Goal: Task Accomplishment & Management: Use online tool/utility

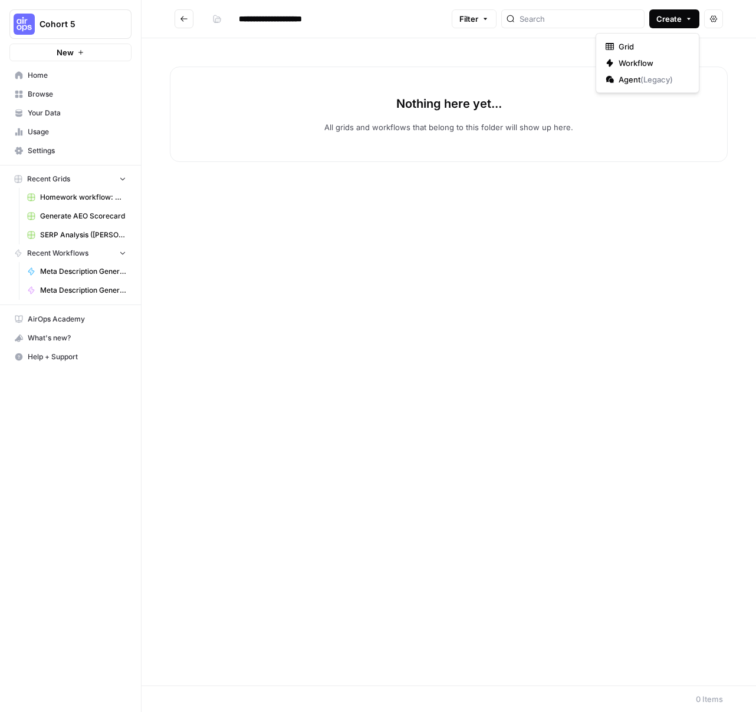
click at [675, 21] on span "Create" at bounding box center [668, 19] width 25 height 12
click at [632, 60] on span "Workflow" at bounding box center [651, 63] width 66 height 12
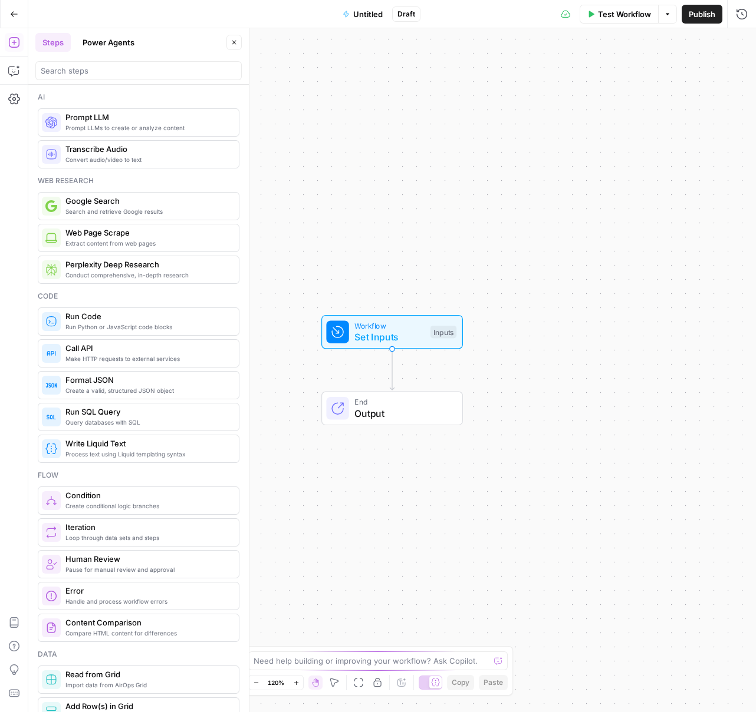
click at [378, 12] on span "Untitled" at bounding box center [367, 14] width 29 height 12
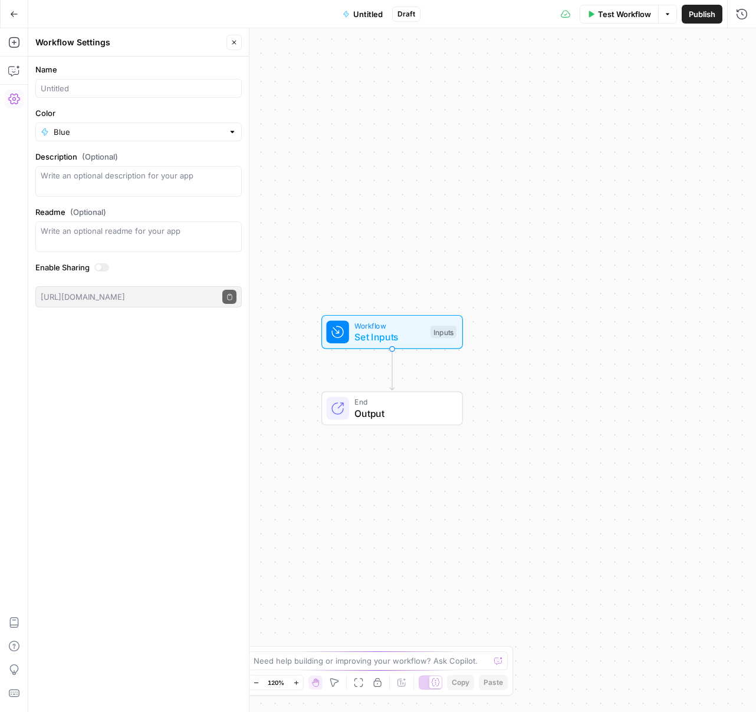
click at [379, 12] on span "Untitled" at bounding box center [367, 14] width 29 height 12
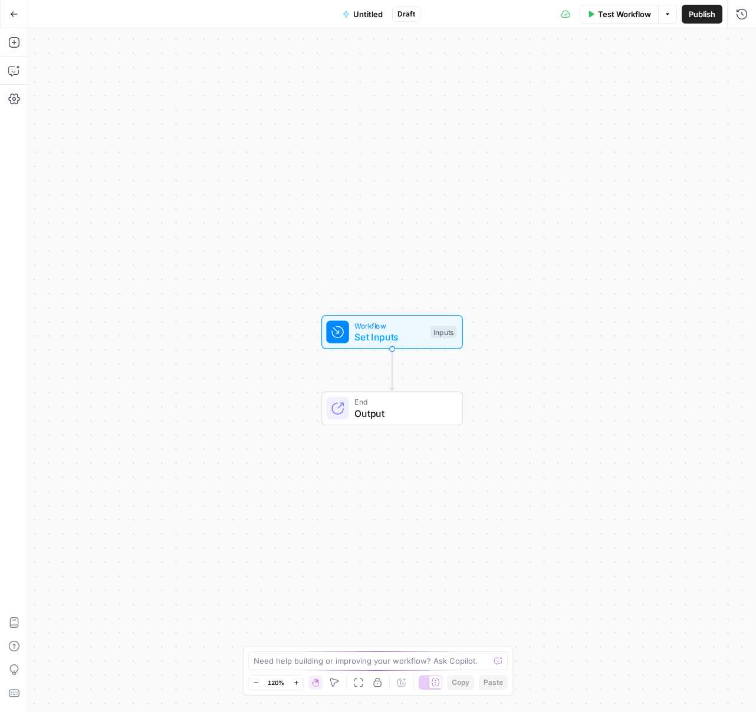
click at [379, 12] on span "Untitled" at bounding box center [367, 14] width 29 height 12
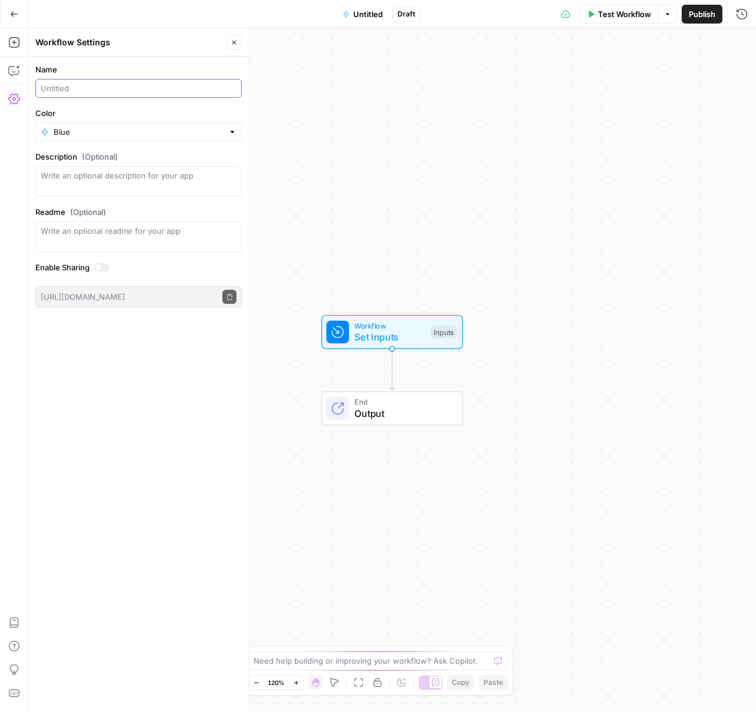
click at [128, 94] on input "Name" at bounding box center [139, 89] width 196 height 12
type input "[PERSON_NAME] Workflow"
click at [235, 46] on button "Close" at bounding box center [233, 42] width 15 height 15
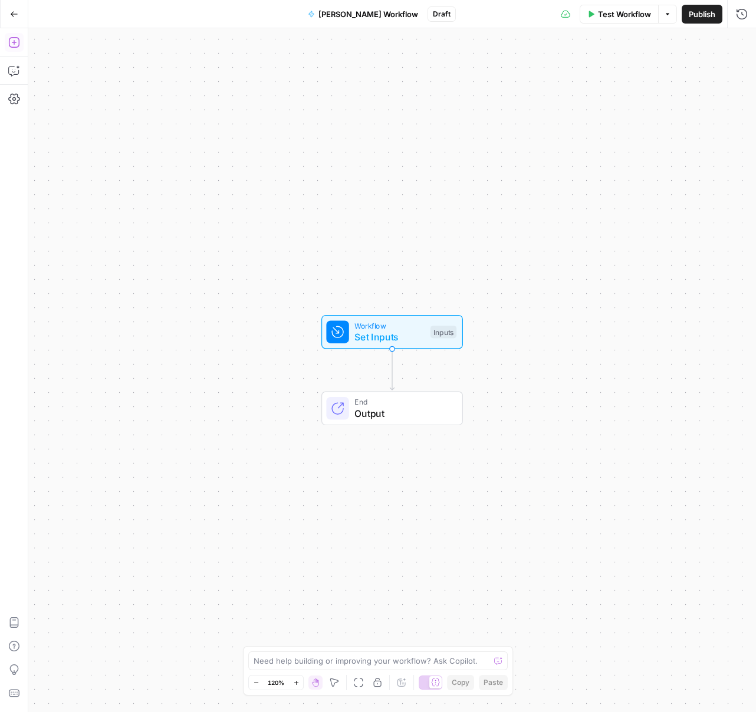
click at [14, 46] on icon "button" at bounding box center [14, 43] width 12 height 12
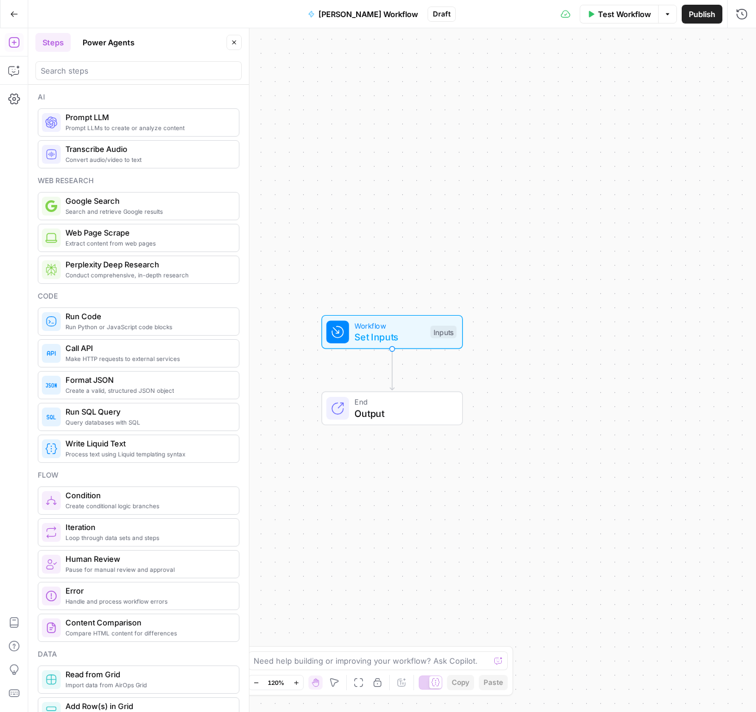
click at [430, 329] on div "Inputs" at bounding box center [443, 332] width 26 height 13
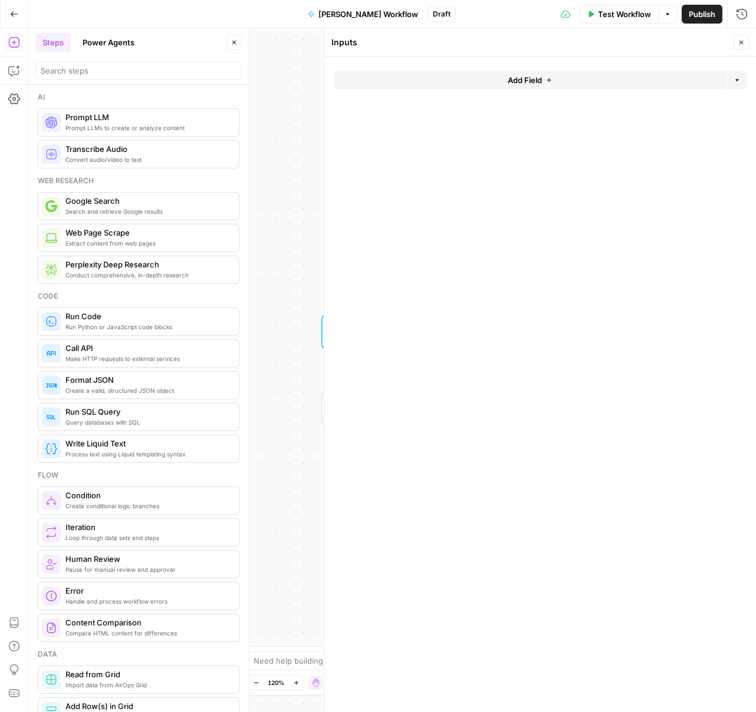
click at [317, 227] on div "Workflow Set Inputs Inputs End Output" at bounding box center [391, 370] width 727 height 684
click at [735, 44] on button "Close" at bounding box center [740, 42] width 15 height 15
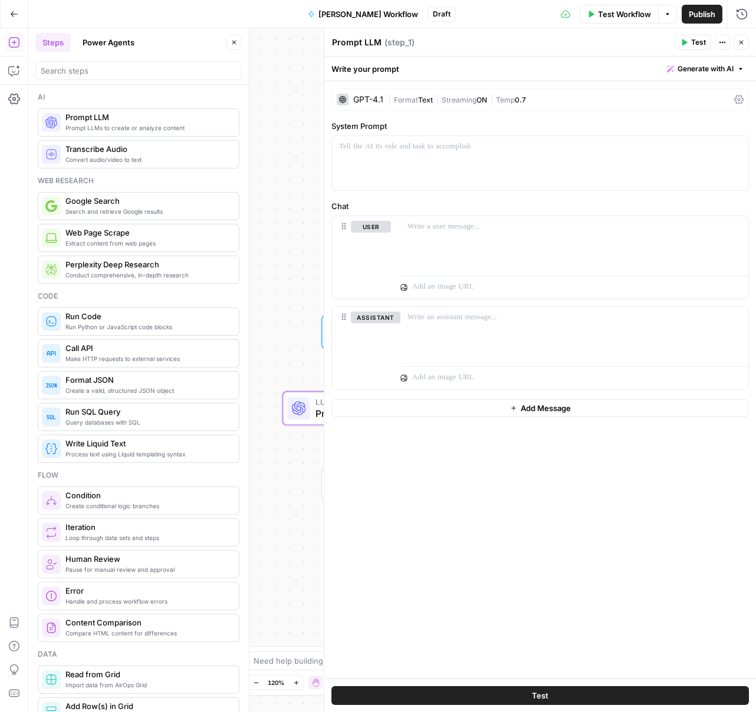
click at [315, 334] on div "Workflow Set Inputs Inputs" at bounding box center [391, 332] width 219 height 34
click at [322, 337] on div at bounding box center [324, 370] width 12 height 684
click at [317, 335] on div "Workflow Set Inputs Inputs" at bounding box center [391, 332] width 219 height 34
click at [320, 335] on div at bounding box center [324, 370] width 12 height 684
click at [743, 41] on icon "button" at bounding box center [740, 42] width 7 height 7
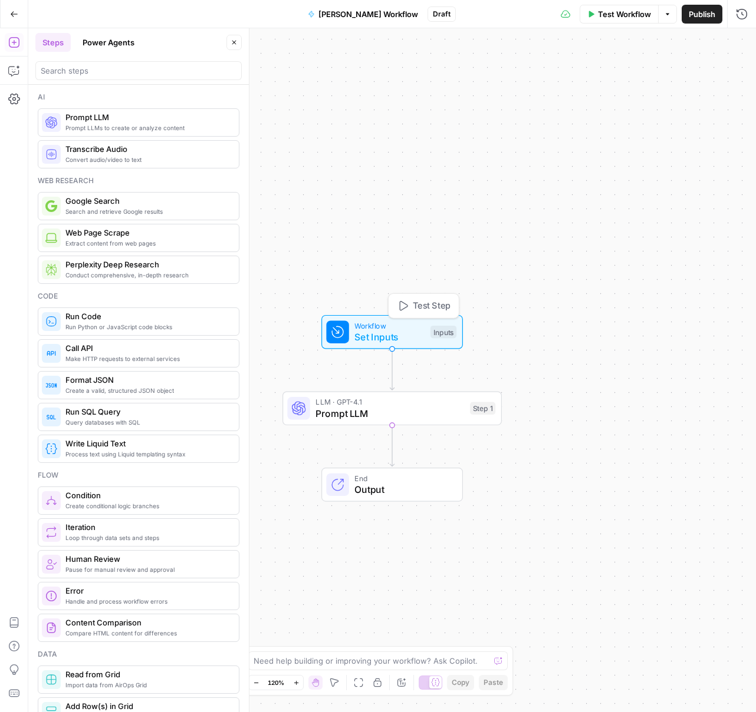
click at [392, 340] on span "Set Inputs" at bounding box center [389, 337] width 70 height 14
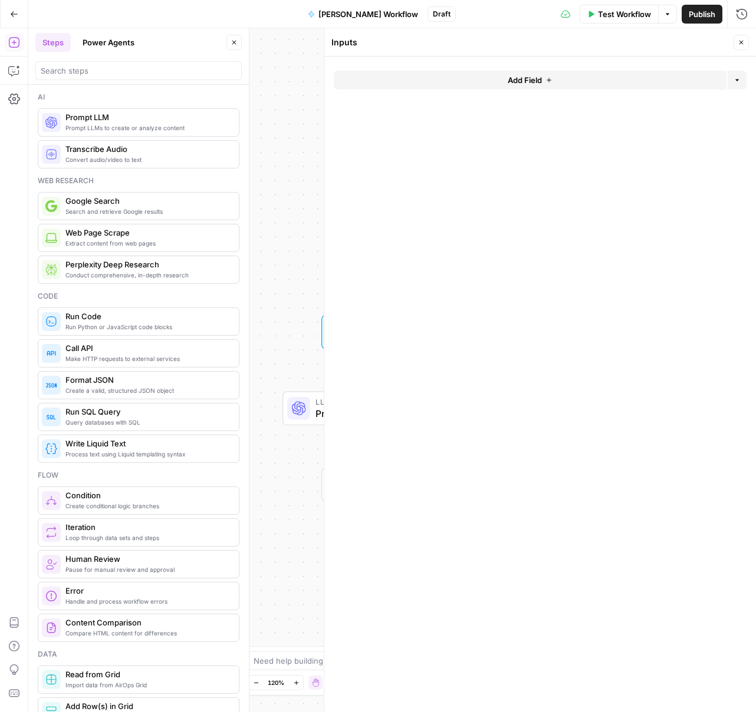
click at [549, 82] on icon "button" at bounding box center [548, 80] width 7 height 7
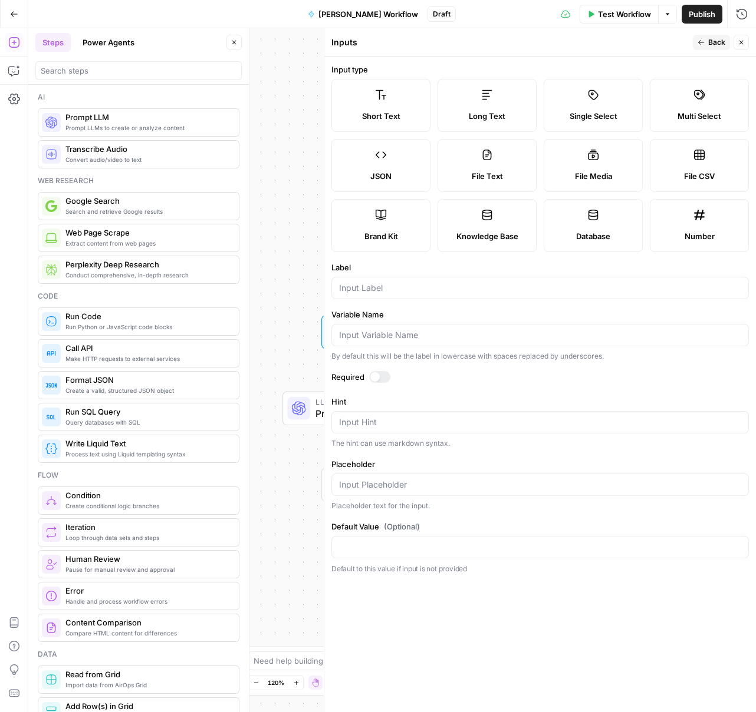
click at [414, 226] on label "Brand Kit" at bounding box center [380, 225] width 99 height 53
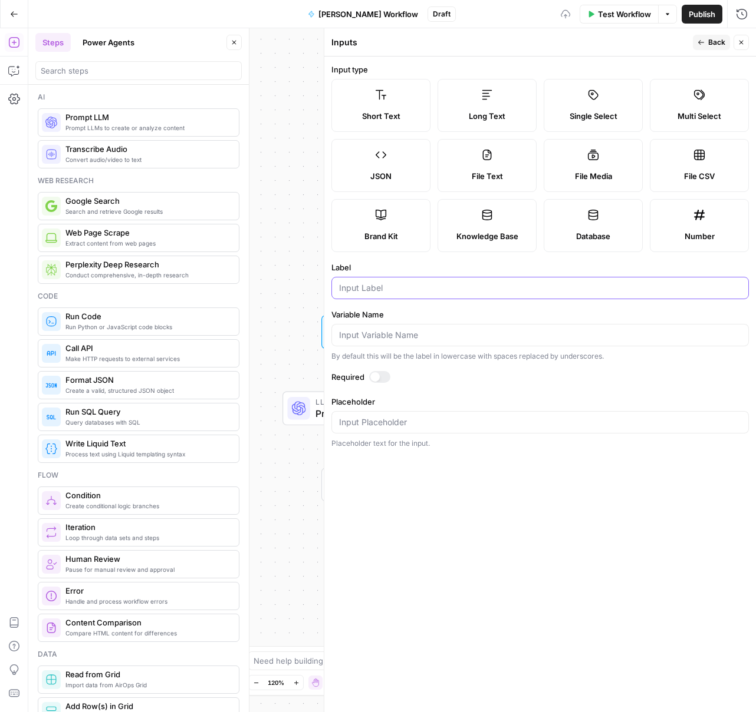
click at [441, 292] on input "Label" at bounding box center [540, 288] width 402 height 12
type input "Brand Kit"
click at [369, 381] on label "Required" at bounding box center [539, 377] width 417 height 12
click at [374, 379] on div at bounding box center [374, 376] width 9 height 9
click at [745, 45] on button "Close" at bounding box center [740, 42] width 15 height 15
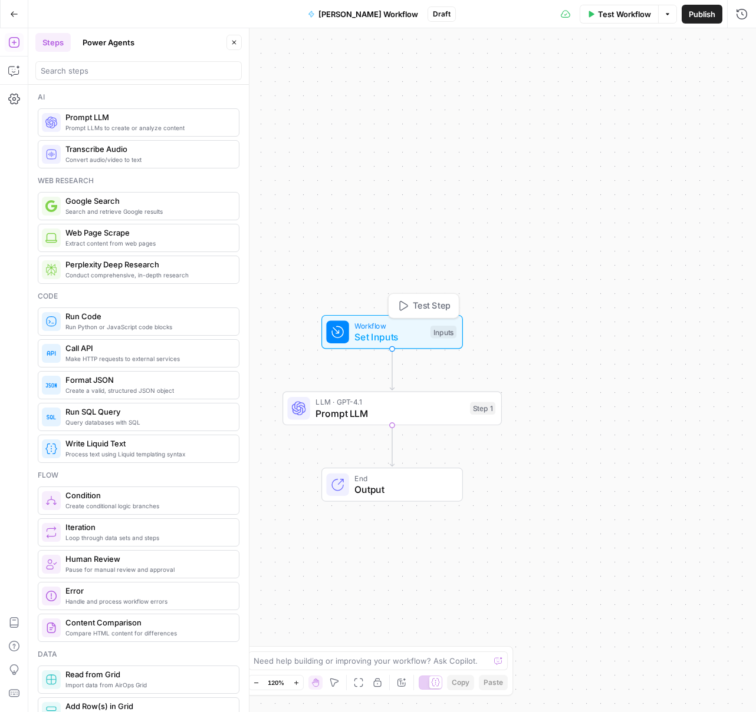
click at [418, 302] on span "Test Step" at bounding box center [432, 306] width 38 height 13
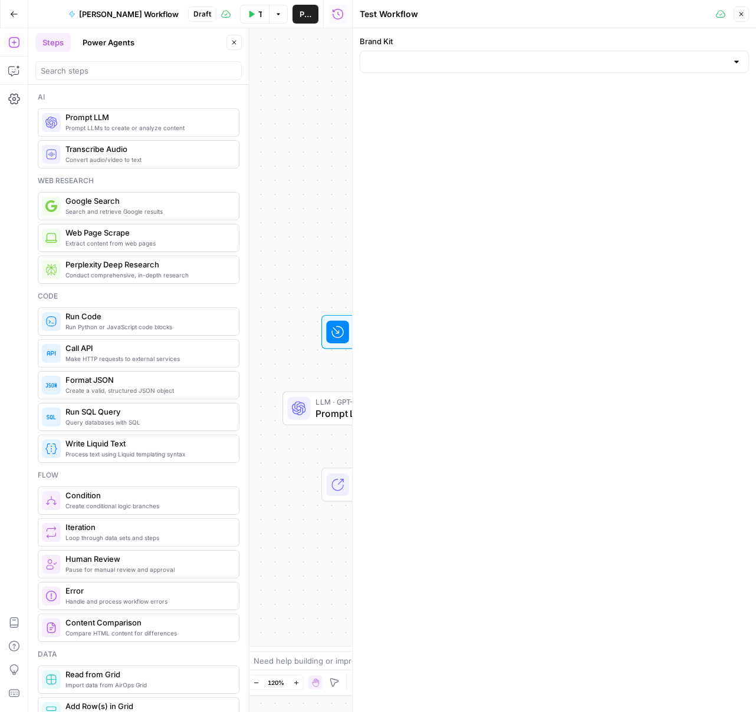
click at [498, 72] on div at bounding box center [553, 62] width 389 height 22
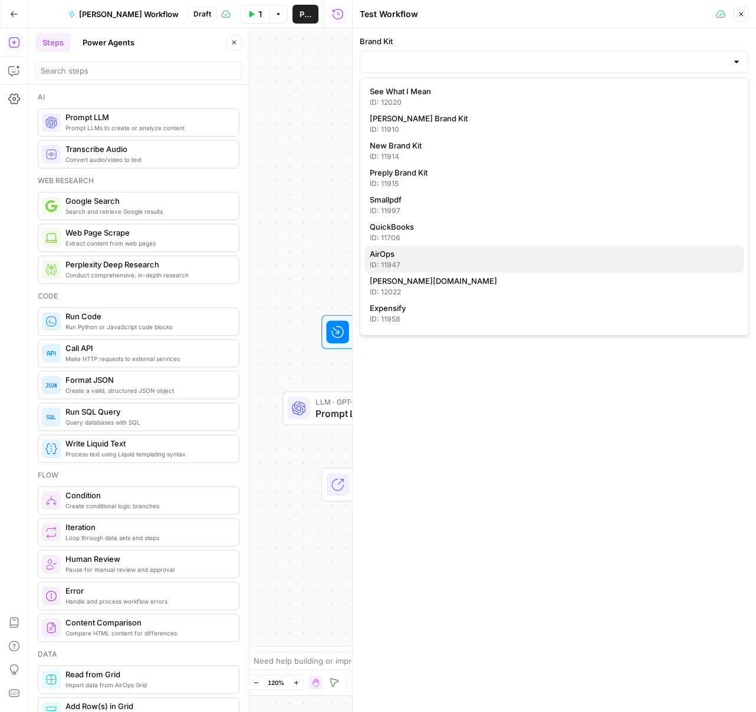
click at [431, 254] on span "AirOps" at bounding box center [552, 254] width 364 height 12
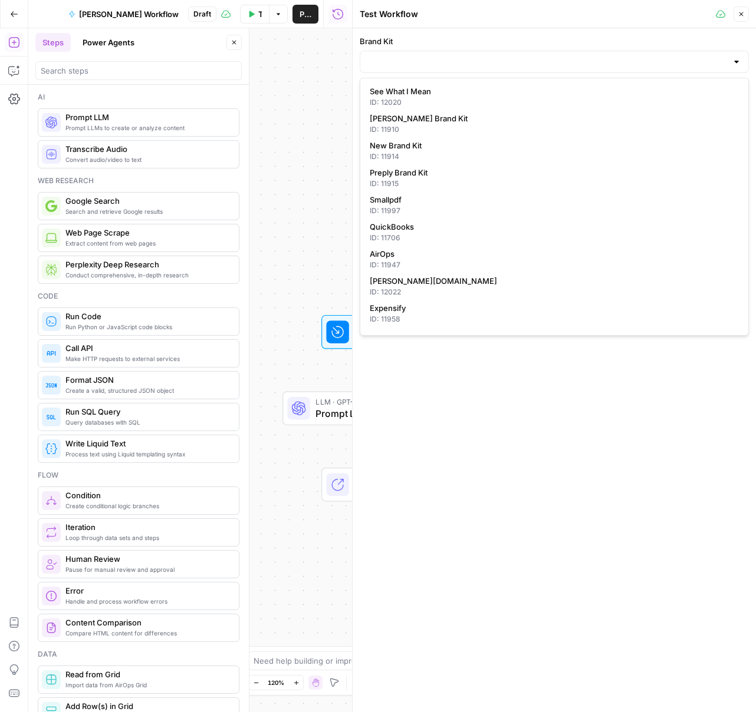
type input "AirOps"
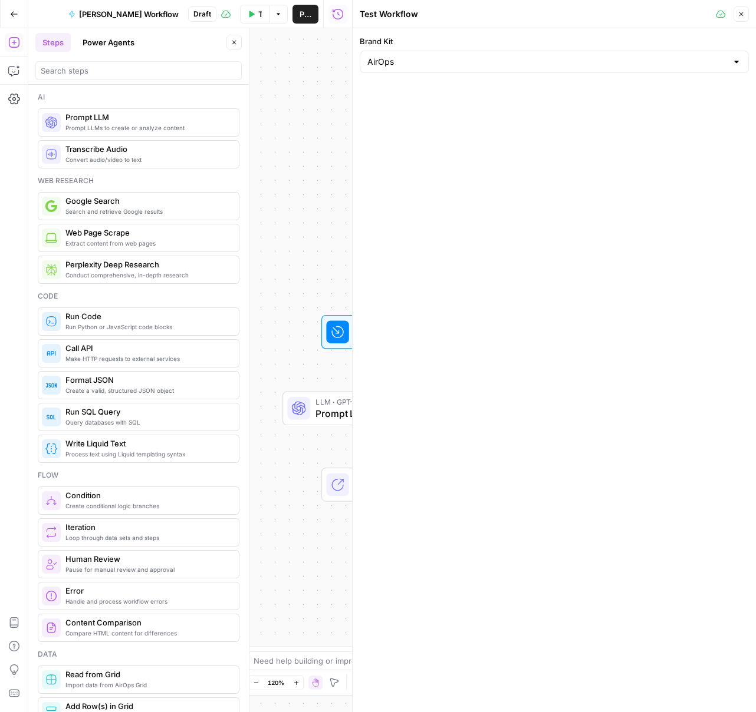
click at [745, 13] on button "Close" at bounding box center [740, 13] width 15 height 15
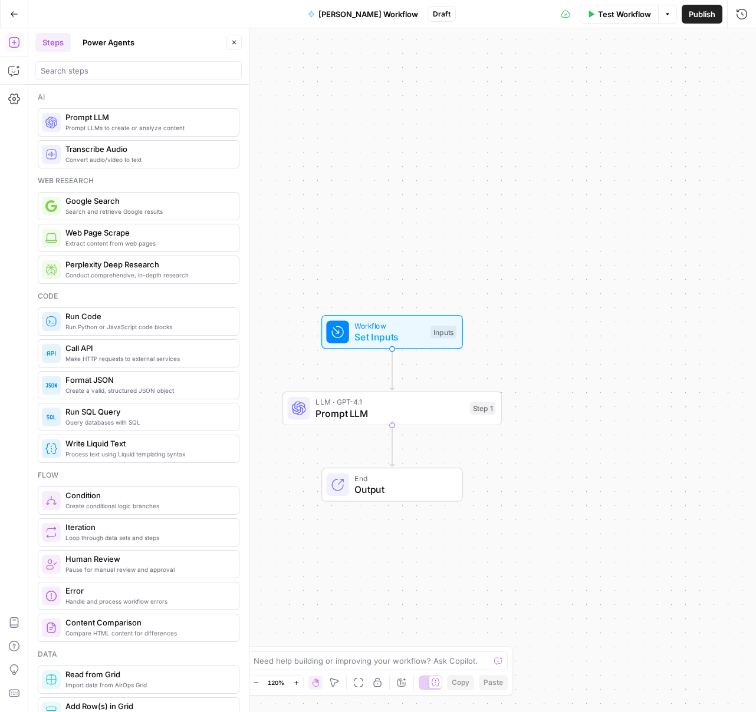
click at [595, 18] on button "Test Workflow" at bounding box center [618, 14] width 79 height 19
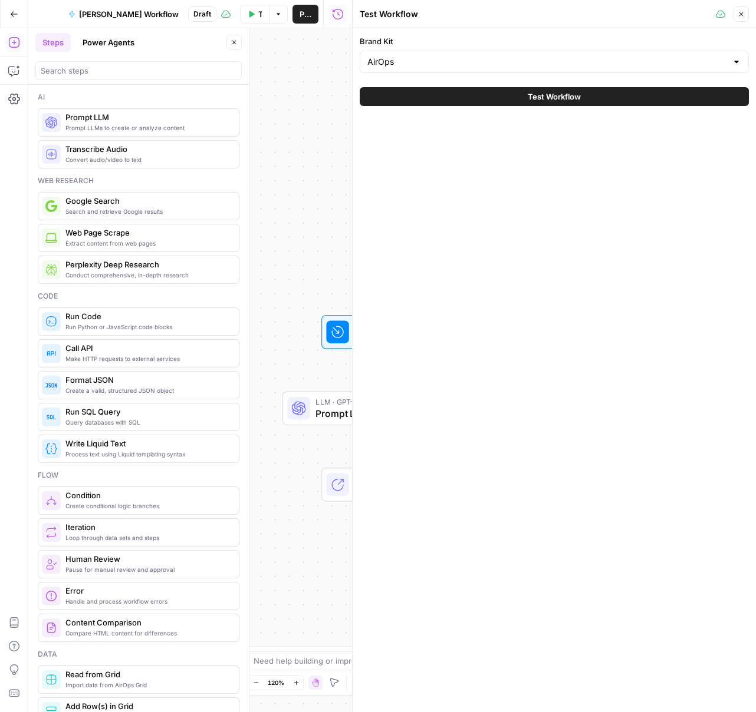
click at [738, 11] on icon "button" at bounding box center [740, 14] width 7 height 7
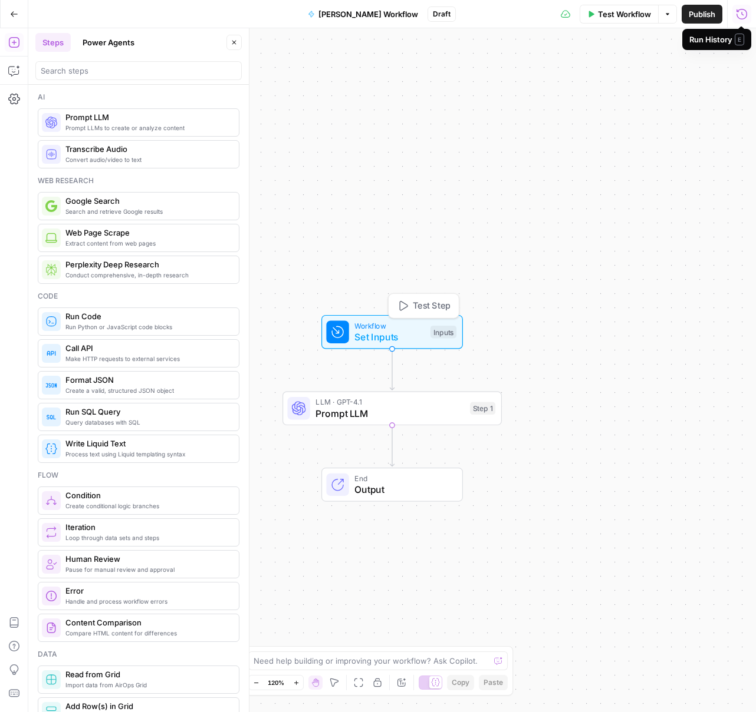
click at [367, 336] on span "Set Inputs" at bounding box center [389, 337] width 70 height 14
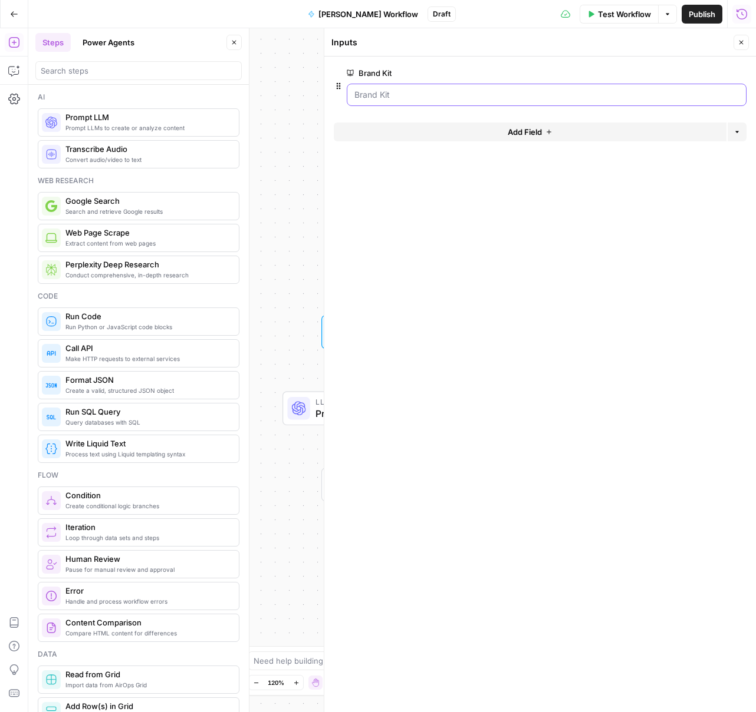
click at [469, 91] on Kit "Brand Kit" at bounding box center [546, 95] width 384 height 12
click at [632, 92] on Kit "Brand Kit" at bounding box center [546, 95] width 384 height 12
click at [708, 72] on span "edit field" at bounding box center [702, 72] width 26 height 9
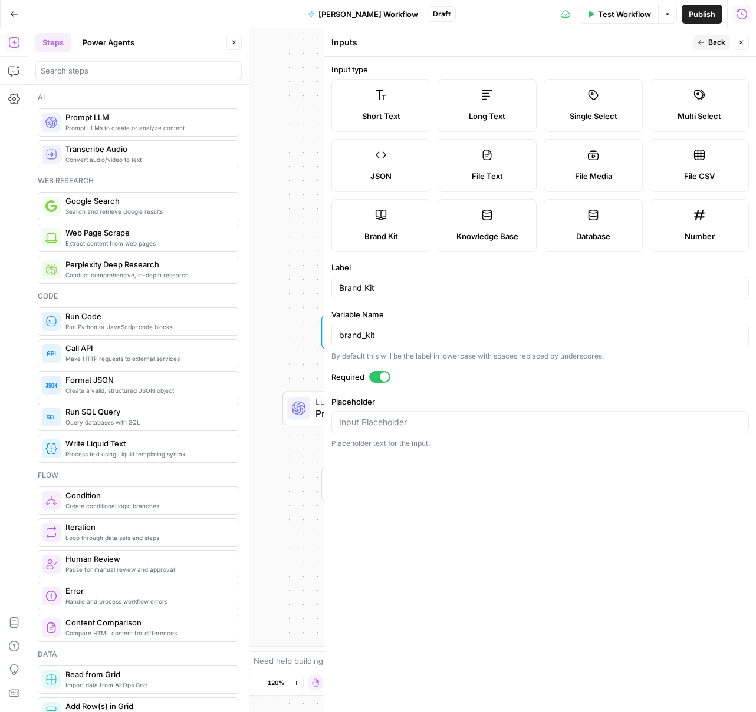
click at [381, 377] on div at bounding box center [384, 376] width 9 height 9
click at [723, 44] on span "Back" at bounding box center [716, 42] width 17 height 11
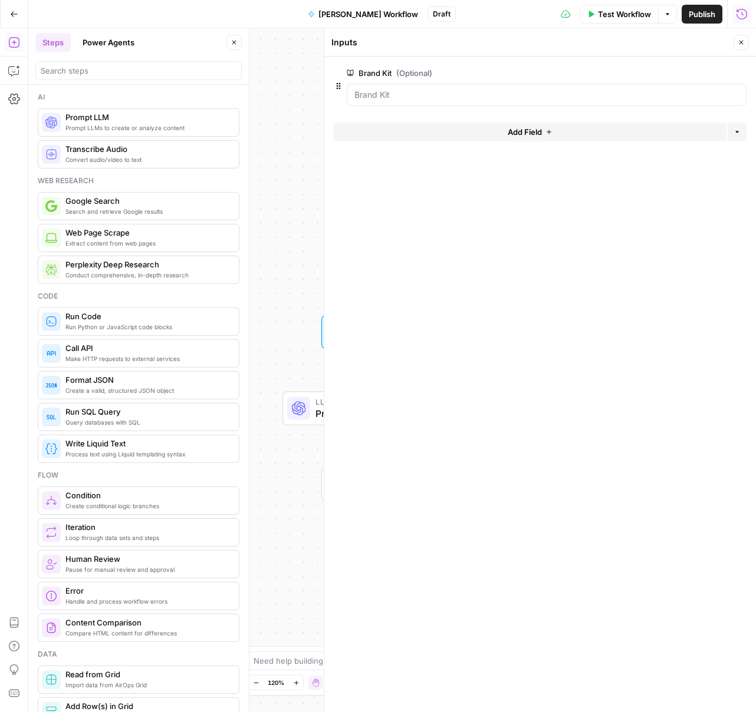
click at [736, 45] on button "Close" at bounding box center [740, 42] width 15 height 15
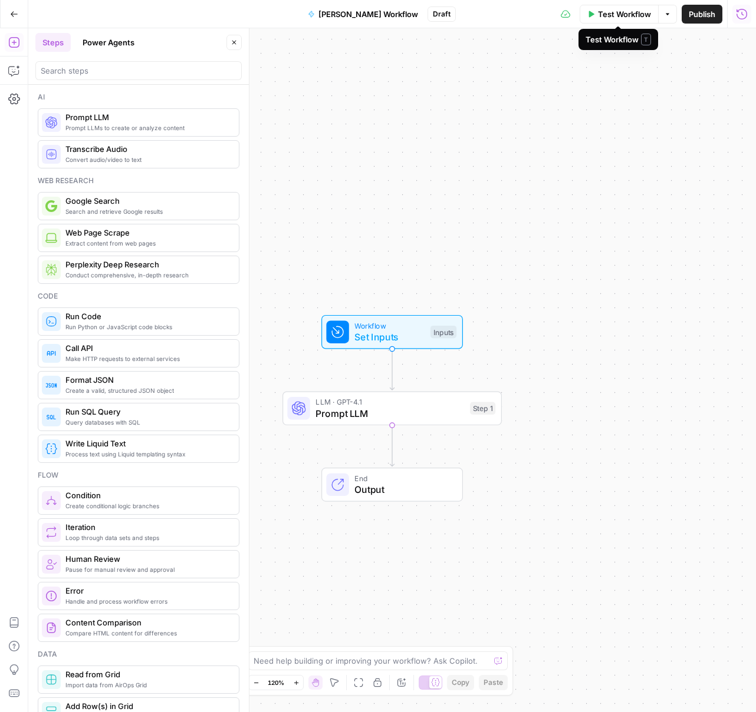
click at [589, 21] on button "Test Workflow" at bounding box center [618, 14] width 79 height 19
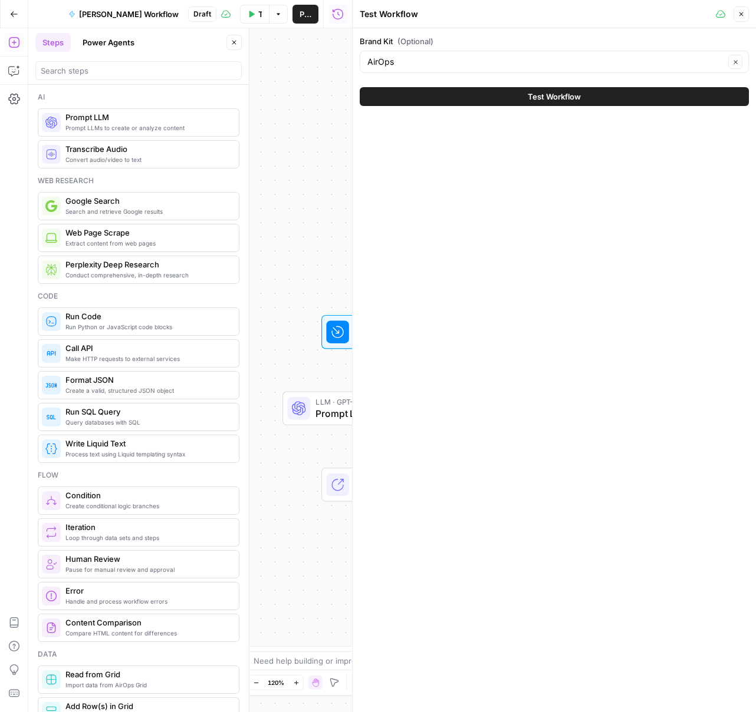
click at [293, 404] on icon at bounding box center [299, 408] width 14 height 14
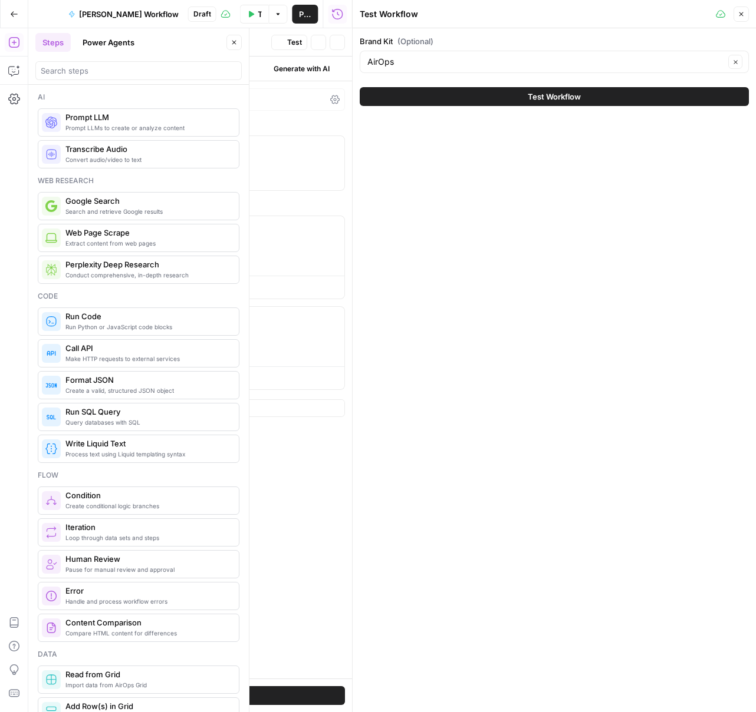
click at [334, 411] on button "Add Message" at bounding box center [136, 409] width 417 height 18
click at [745, 17] on button "Close" at bounding box center [740, 13] width 15 height 15
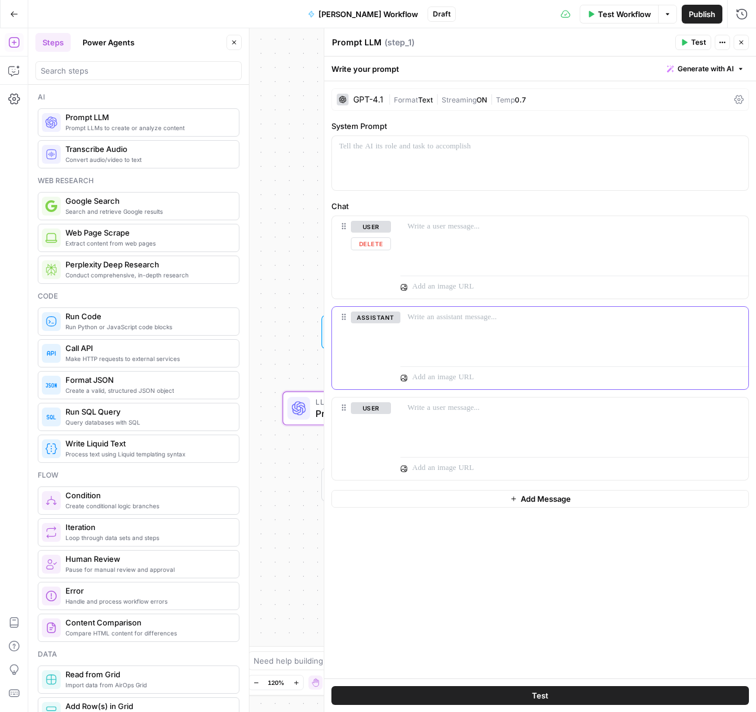
click at [375, 318] on button "assistant" at bounding box center [376, 318] width 50 height 12
click at [371, 315] on button "user" at bounding box center [371, 318] width 40 height 12
click at [426, 325] on div at bounding box center [574, 334] width 348 height 54
click at [409, 226] on p at bounding box center [574, 227] width 334 height 12
click at [513, 688] on button "Test" at bounding box center [539, 696] width 417 height 19
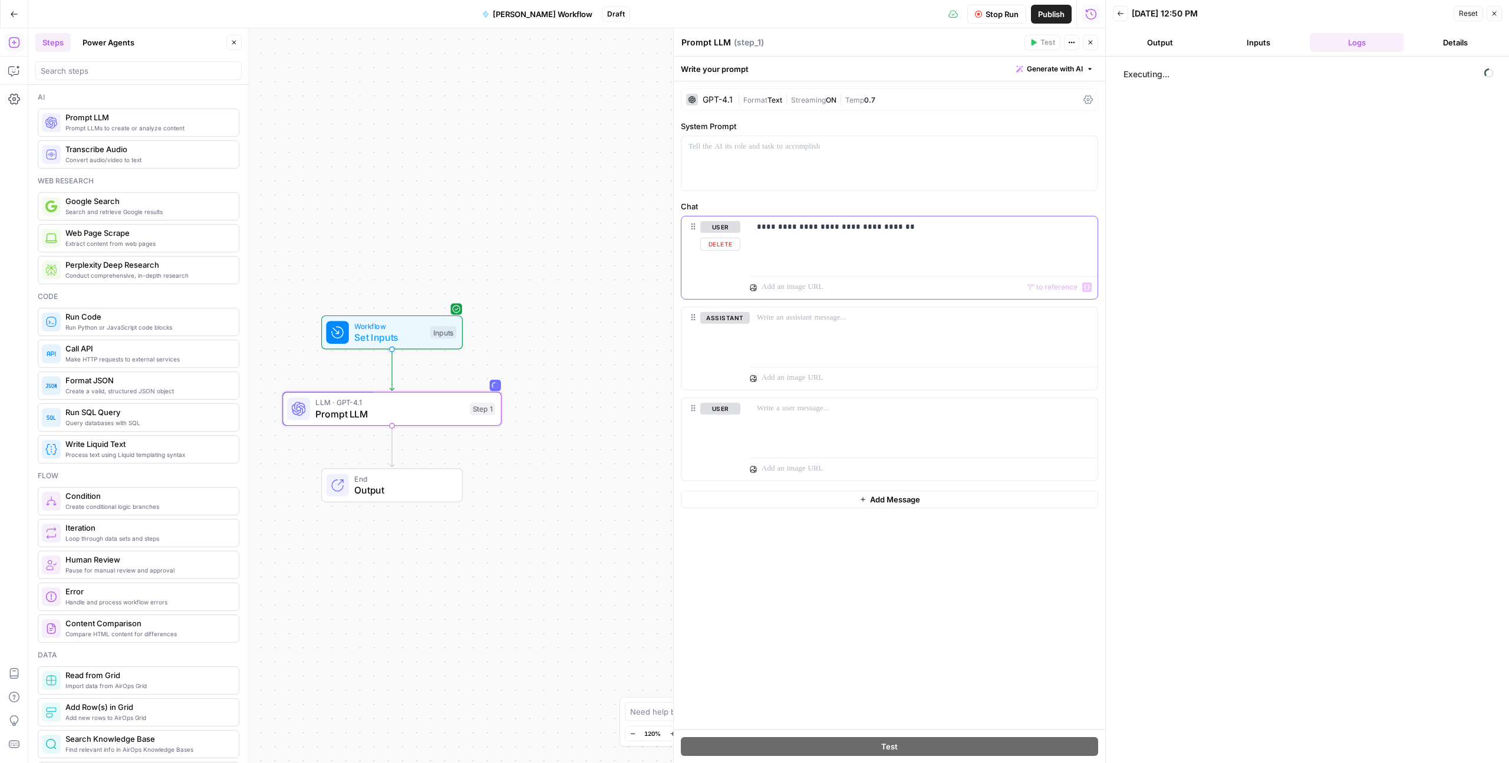
click at [755, 236] on div "**********" at bounding box center [924, 243] width 348 height 54
click at [755, 229] on p "**********" at bounding box center [924, 227] width 334 height 12
click at [755, 227] on p "**********" at bounding box center [924, 227] width 334 height 12
click at [755, 14] on icon "button" at bounding box center [1493, 13] width 7 height 7
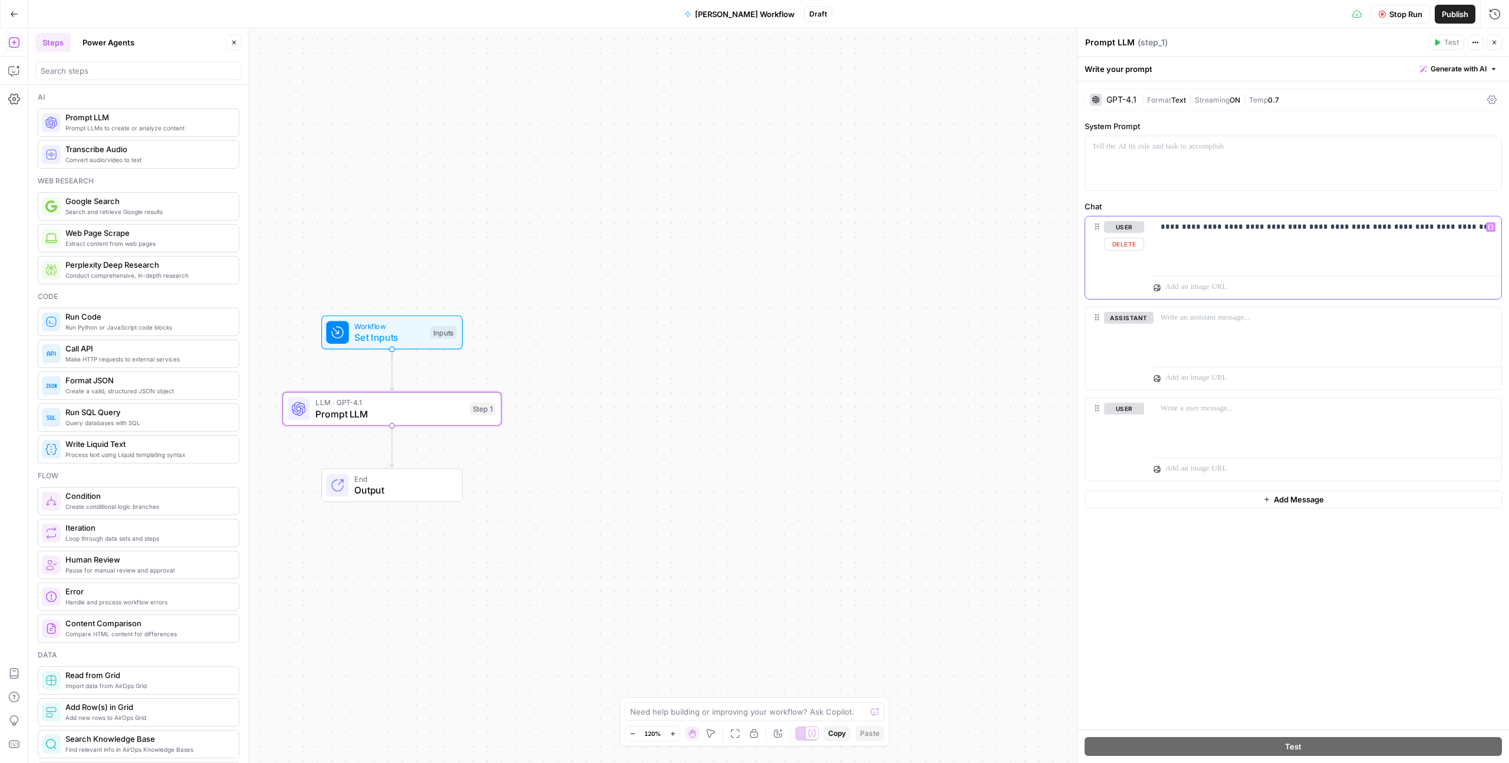
click at [755, 244] on div "**********" at bounding box center [1327, 243] width 348 height 54
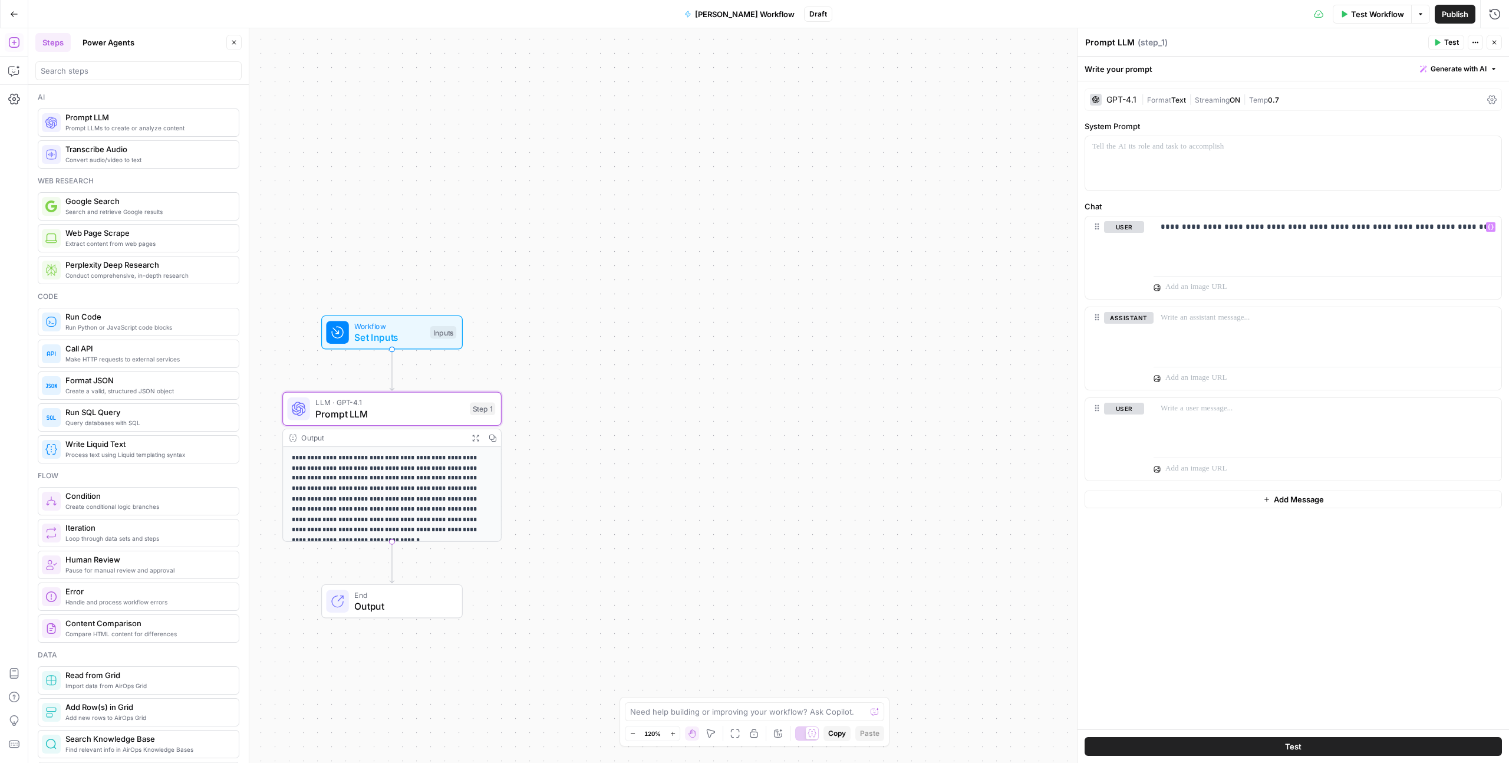
click at [755, 41] on span "Test" at bounding box center [1451, 42] width 15 height 11
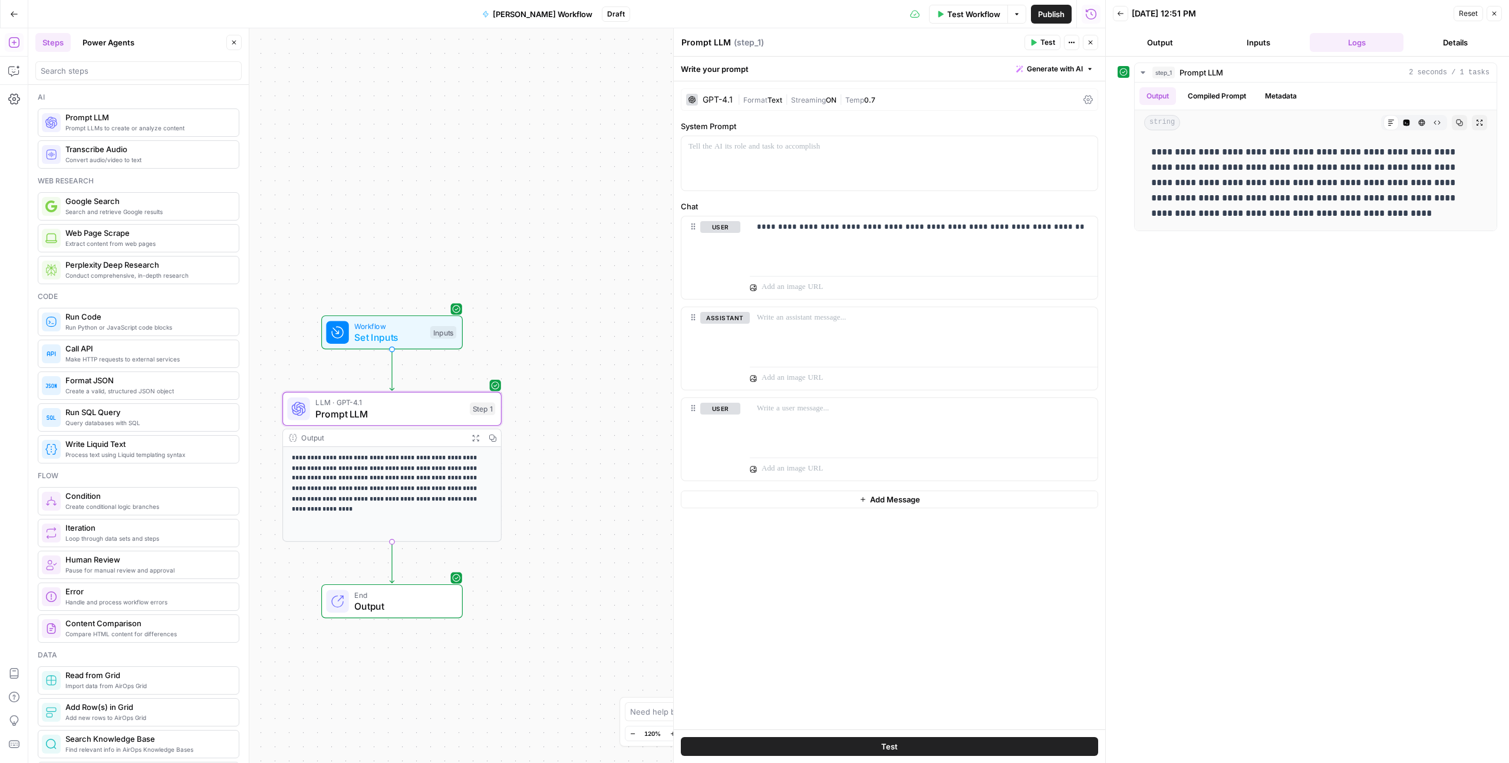
click at [700, 99] on div "GPT-4.1" at bounding box center [709, 100] width 47 height 12
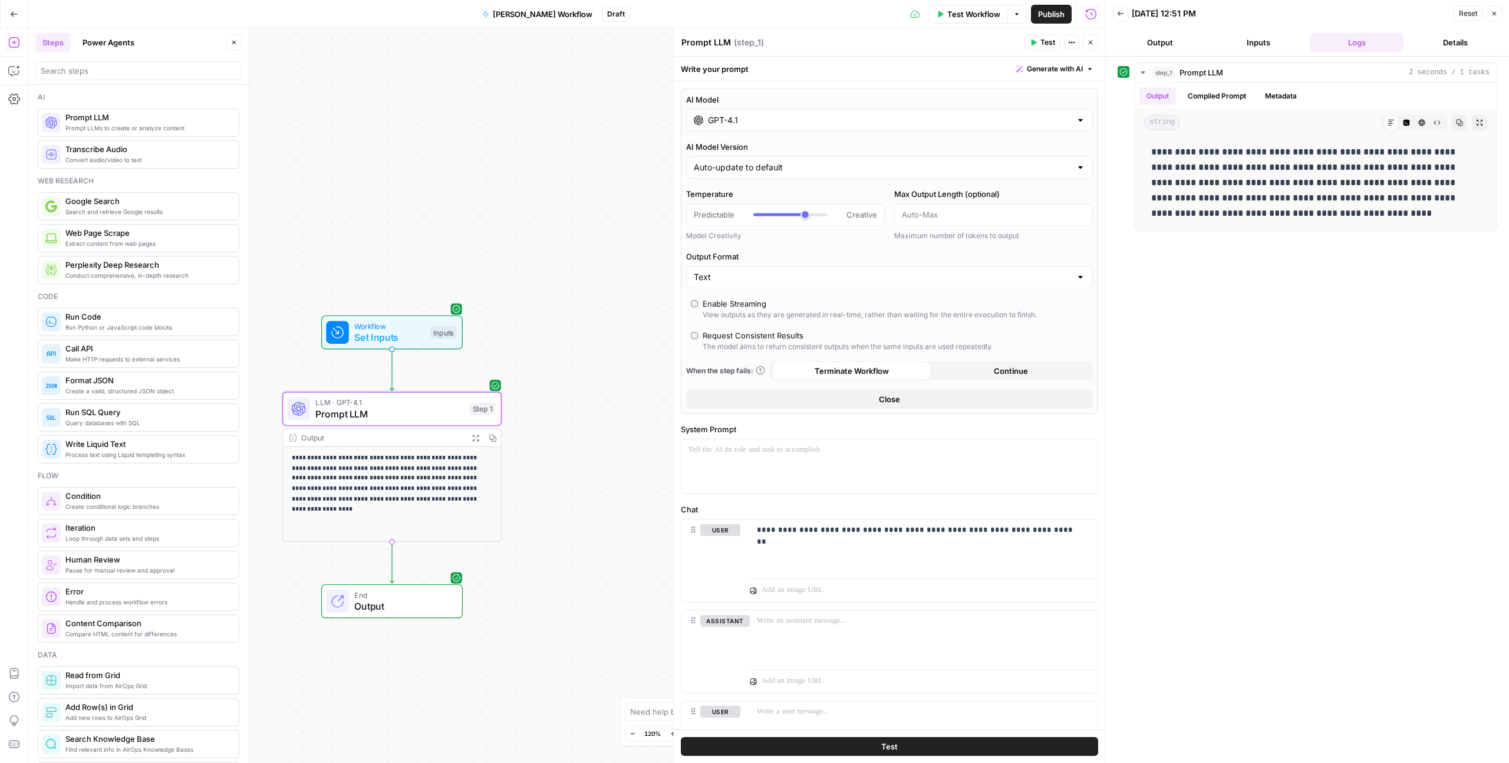
click at [755, 127] on div "GPT-4.1" at bounding box center [889, 120] width 407 height 22
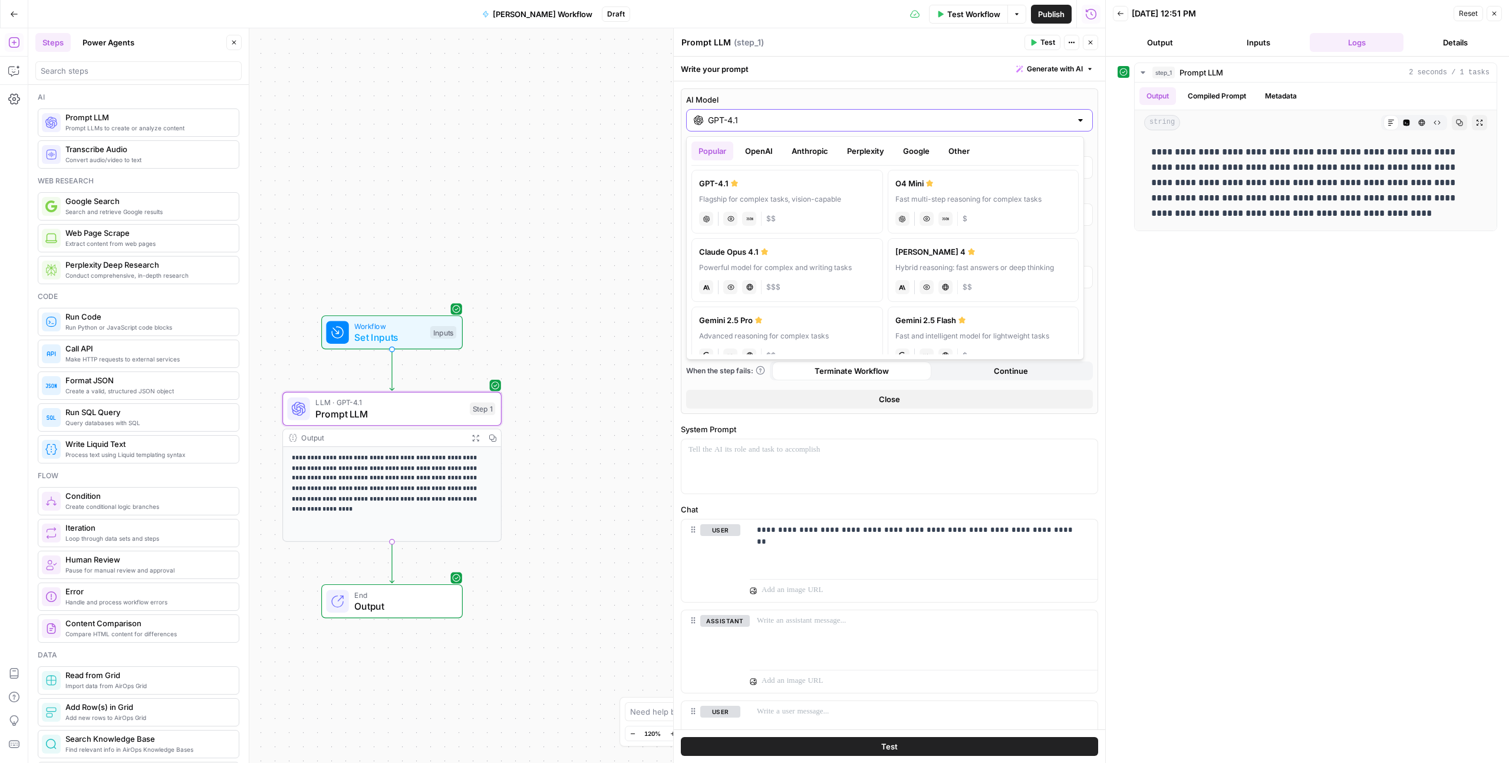
scroll to position [82, 0]
click at [755, 259] on label "[PERSON_NAME] 4 Hybrid reasoning: fast answers or deep thinking anthropic Visio…" at bounding box center [984, 268] width 192 height 64
type input "[PERSON_NAME] 4"
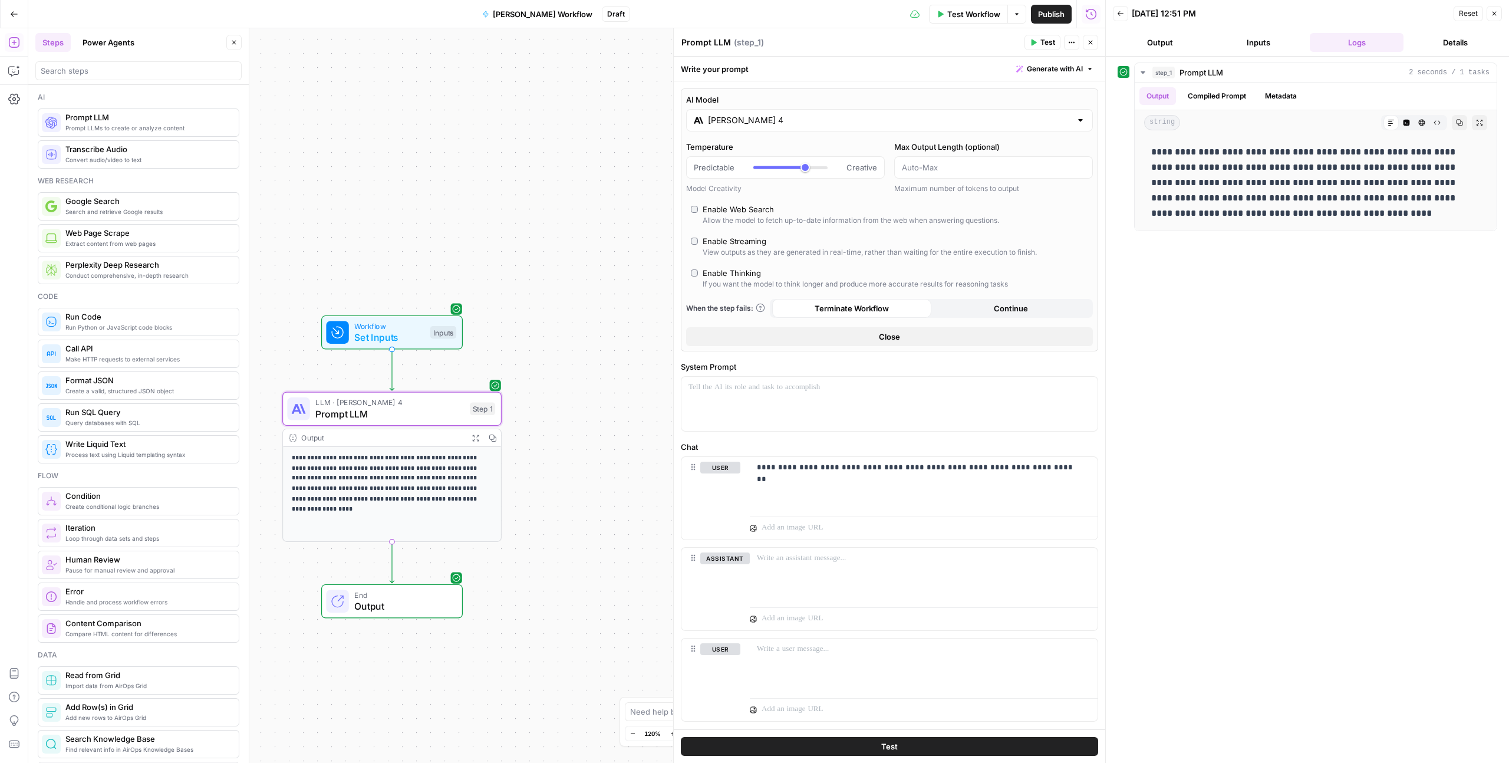
drag, startPoint x: 1093, startPoint y: 40, endPoint x: 1008, endPoint y: 201, distance: 181.9
click at [755, 199] on div "**********" at bounding box center [889, 395] width 432 height 734
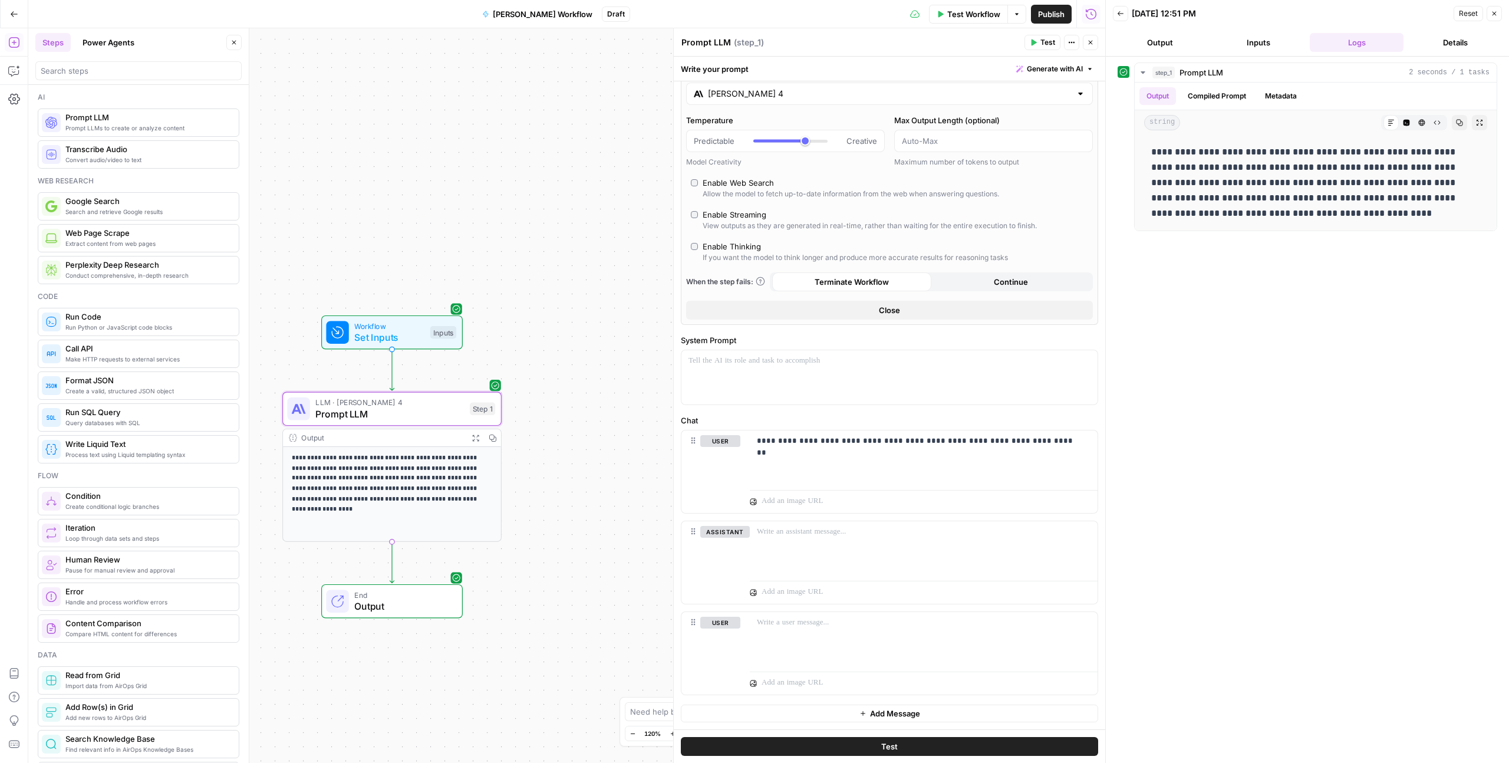
click at [755, 45] on icon "button" at bounding box center [1090, 42] width 7 height 7
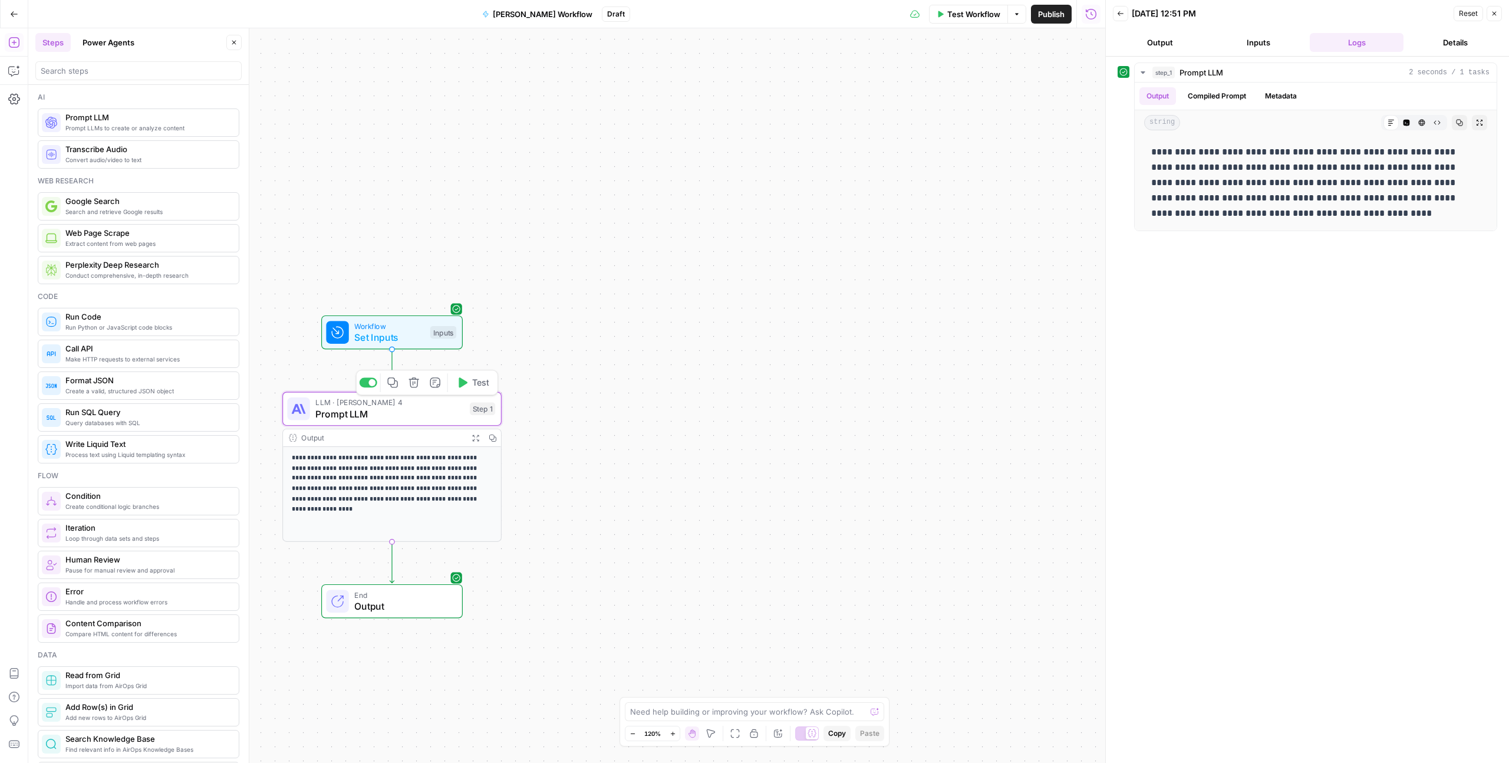
click at [464, 413] on div "LLM · [PERSON_NAME] 4 Prompt LLM Step 1 Copy step Delete step Add Note Test" at bounding box center [391, 409] width 208 height 24
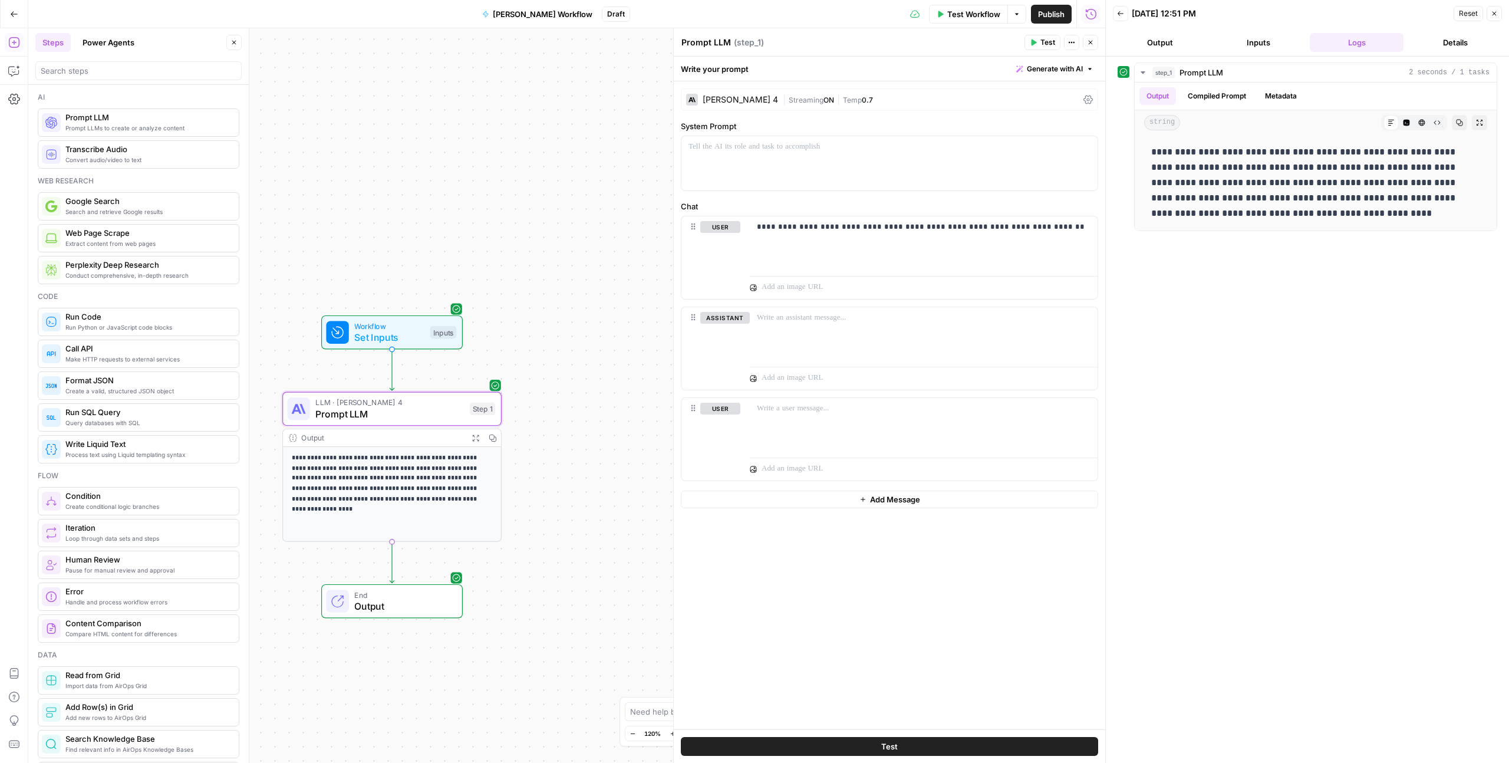
click at [755, 38] on span "Test" at bounding box center [1047, 42] width 15 height 11
click at [731, 95] on div "[PERSON_NAME] 4" at bounding box center [739, 99] width 75 height 8
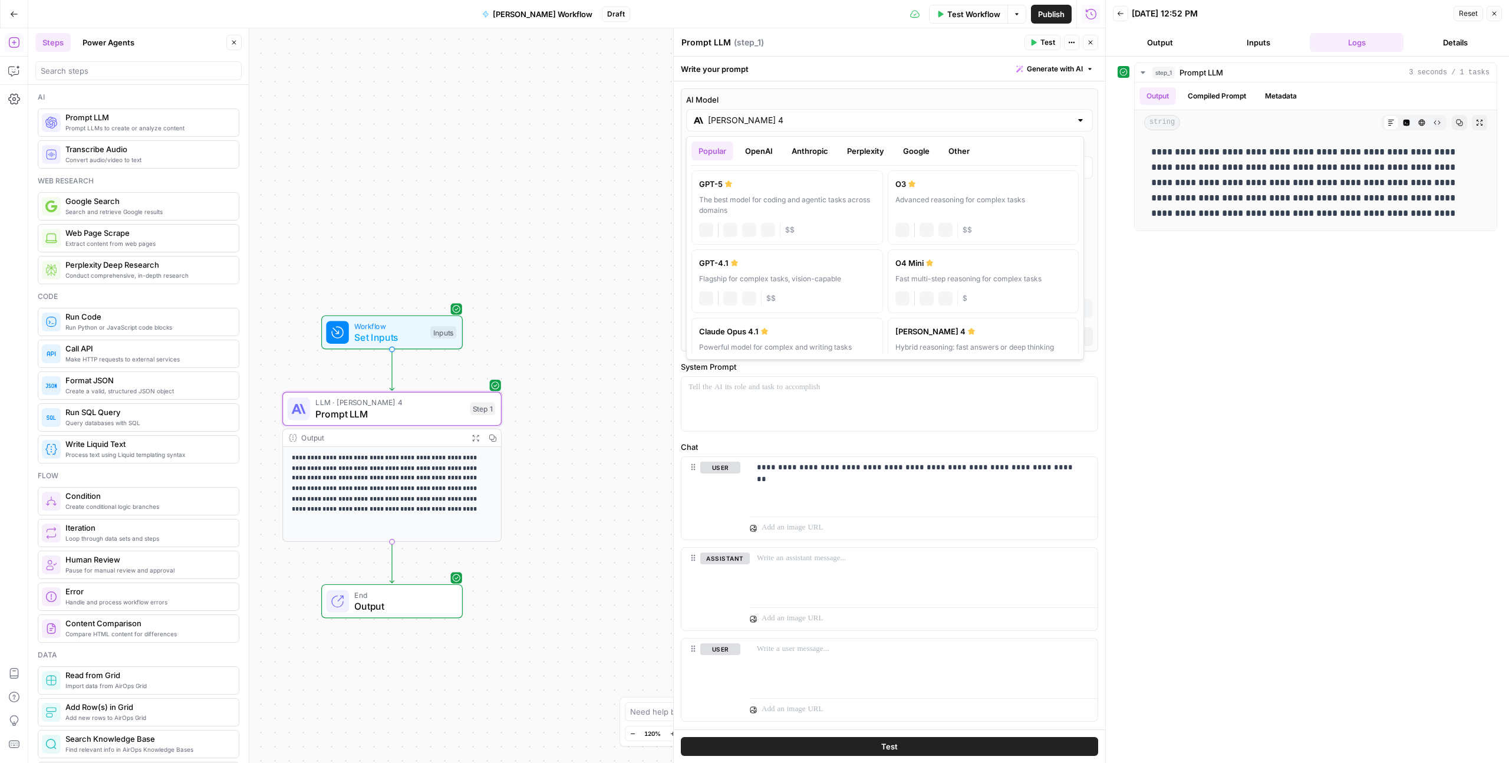
click at [755, 118] on input "[PERSON_NAME] 4" at bounding box center [889, 120] width 363 height 12
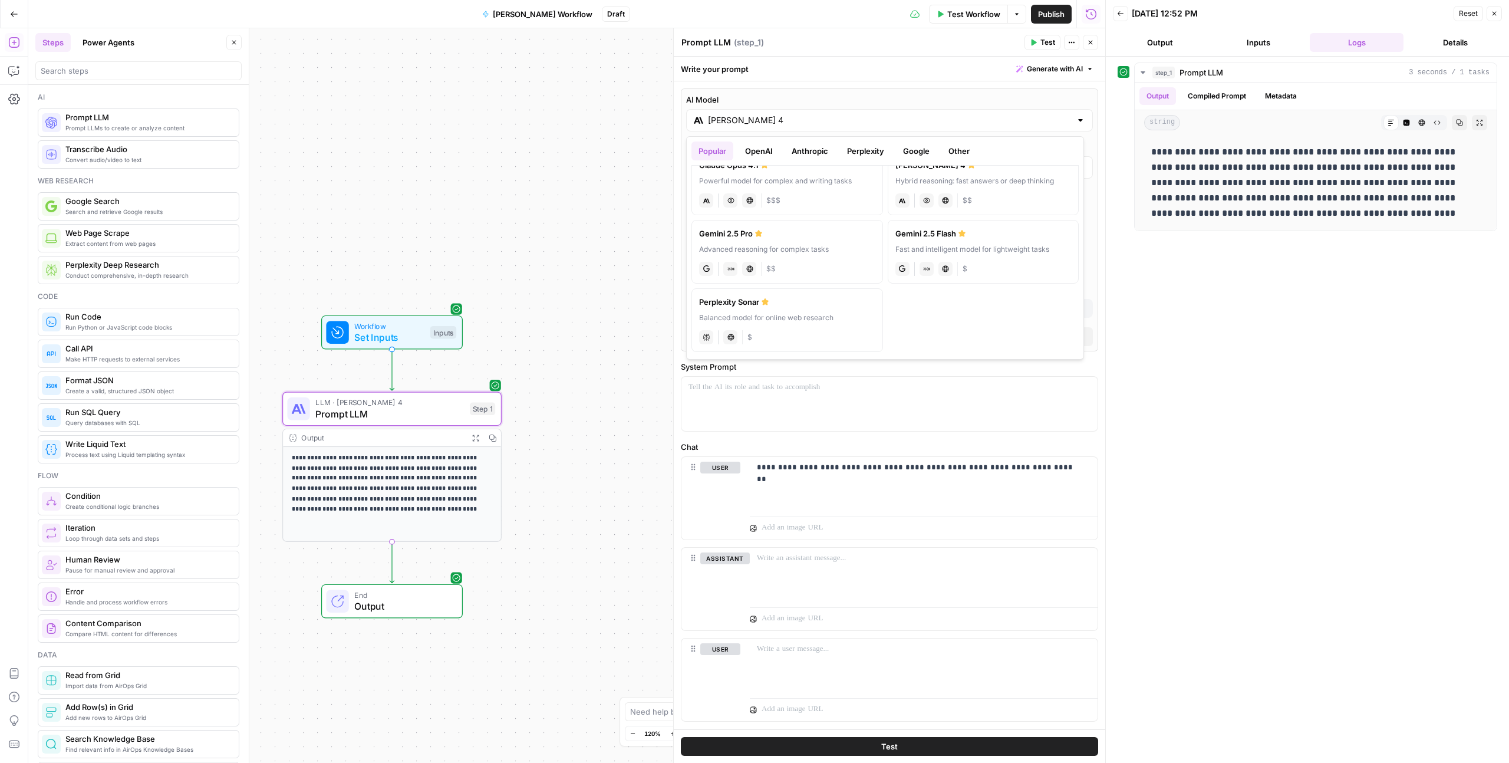
scroll to position [169, 0]
click at [755, 233] on div "Gemini 2.5 Pro" at bounding box center [787, 231] width 176 height 12
type input "Gemini 2.5 Pro"
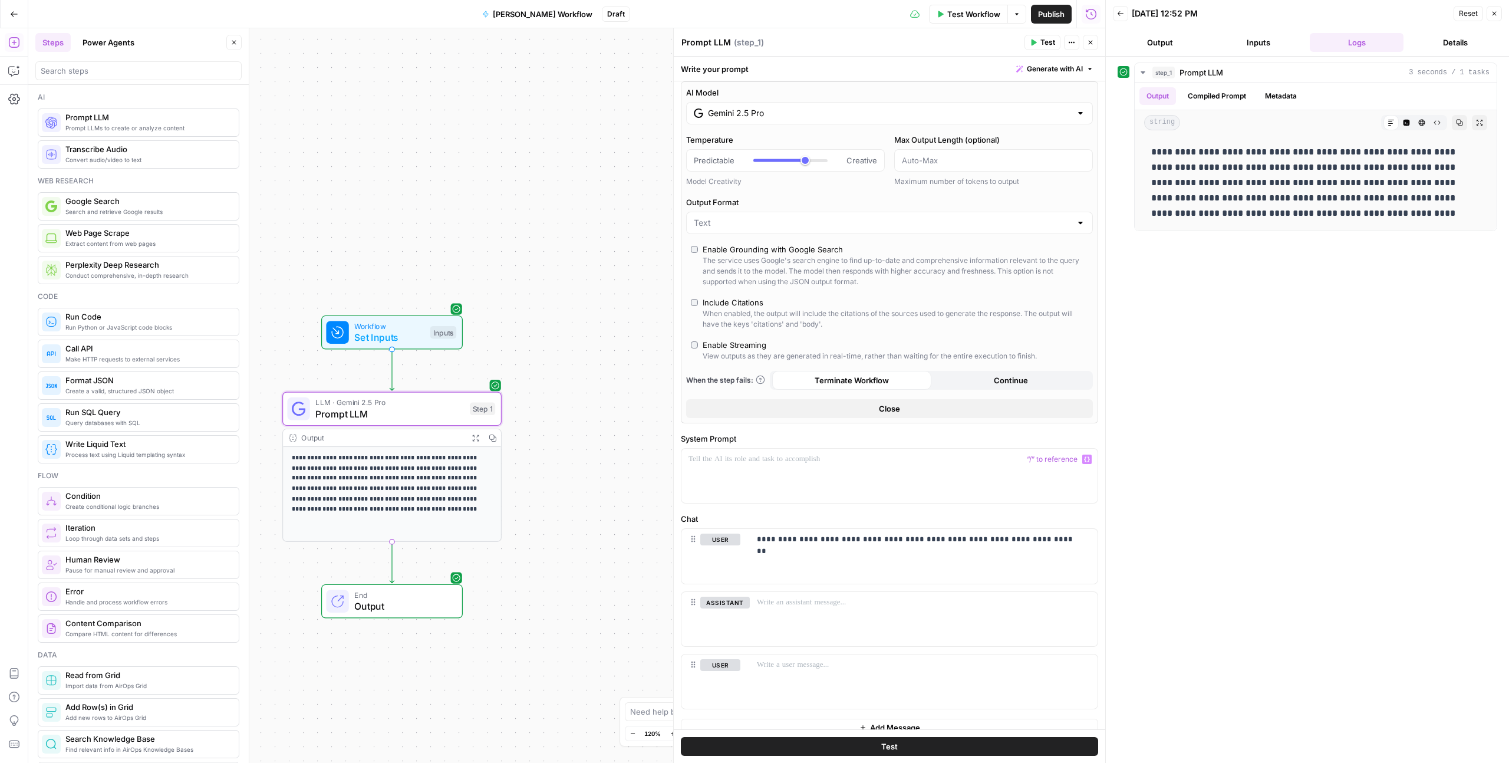
scroll to position [0, 0]
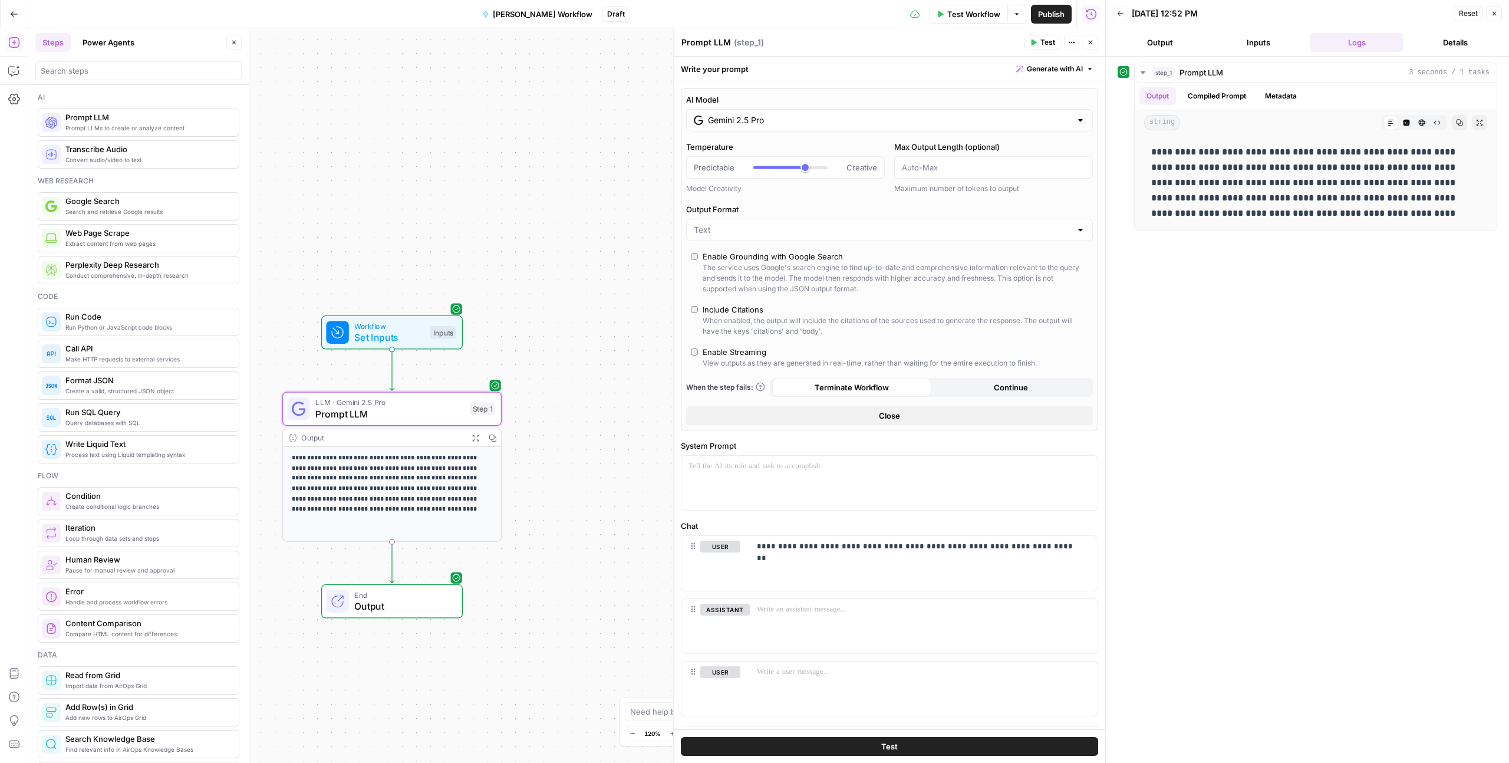
click at [755, 712] on button "Test" at bounding box center [889, 746] width 417 height 19
click at [755, 48] on button "Close" at bounding box center [1090, 42] width 15 height 15
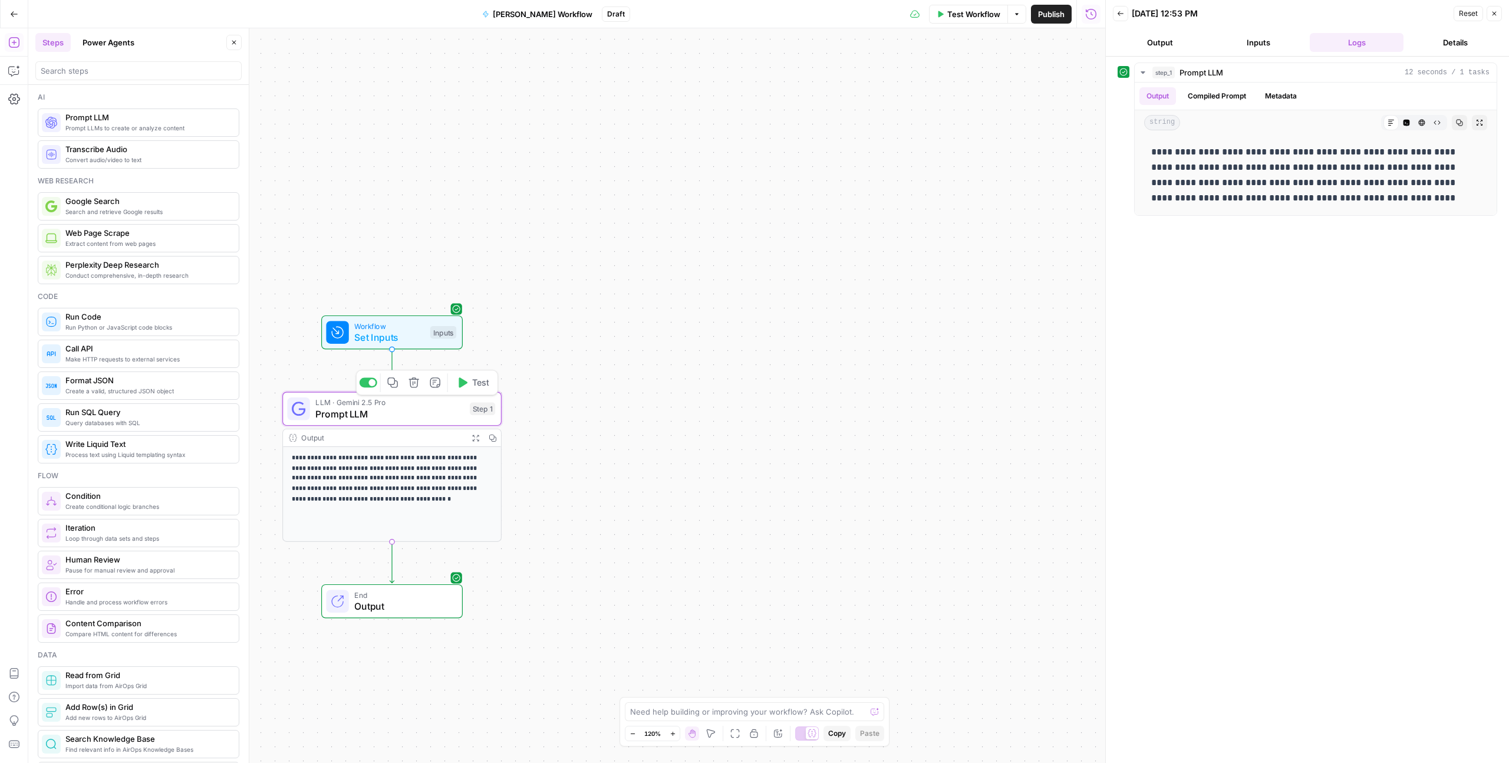
click at [424, 403] on span "LLM · Gemini 2.5 Pro" at bounding box center [389, 402] width 149 height 11
click at [486, 413] on div "Step 1" at bounding box center [482, 409] width 25 height 13
click at [429, 464] on p "**********" at bounding box center [392, 479] width 201 height 52
click at [437, 413] on span "Prompt LLM" at bounding box center [389, 414] width 149 height 14
click at [755, 17] on button "Back" at bounding box center [1120, 13] width 15 height 15
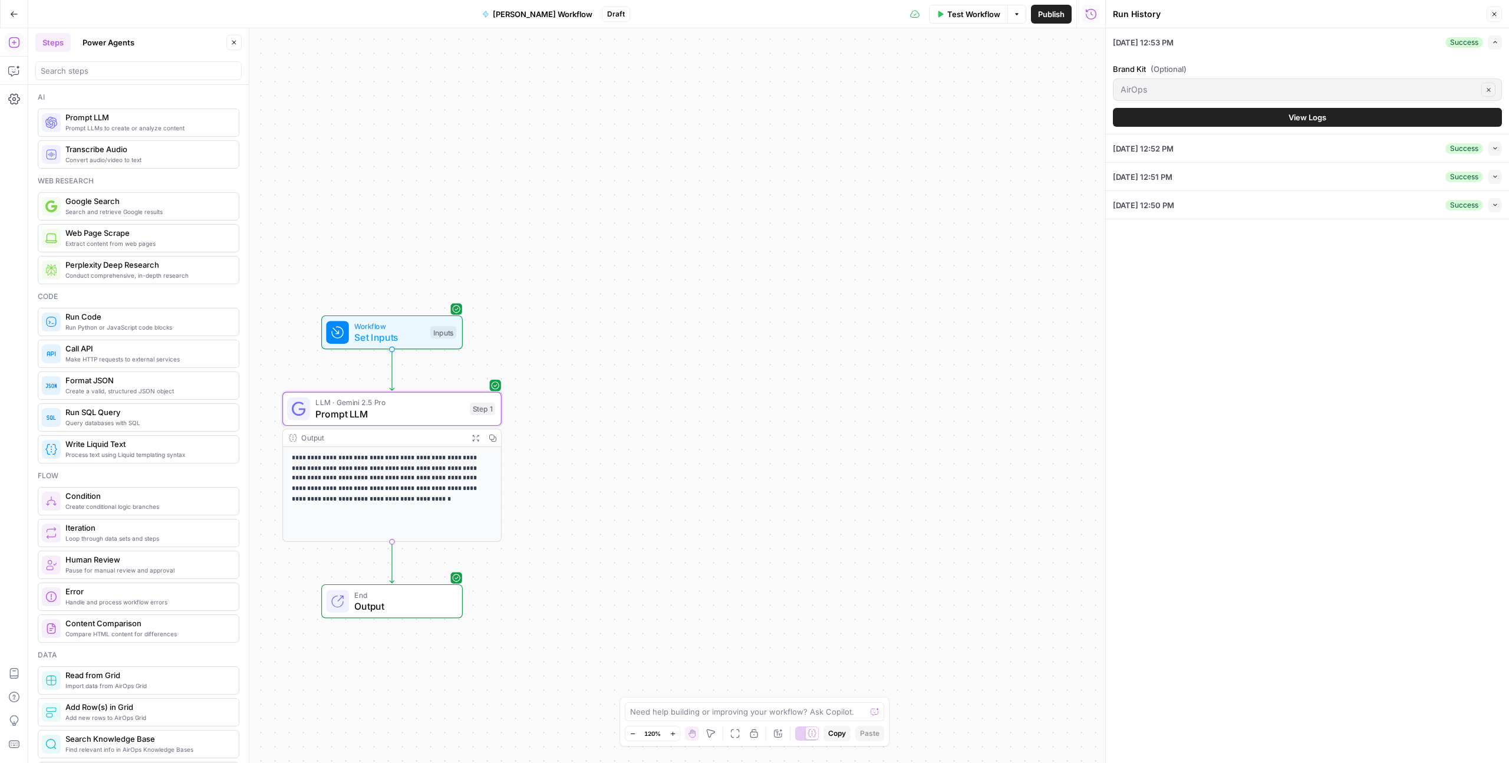
click at [755, 19] on button "Close" at bounding box center [1493, 13] width 15 height 15
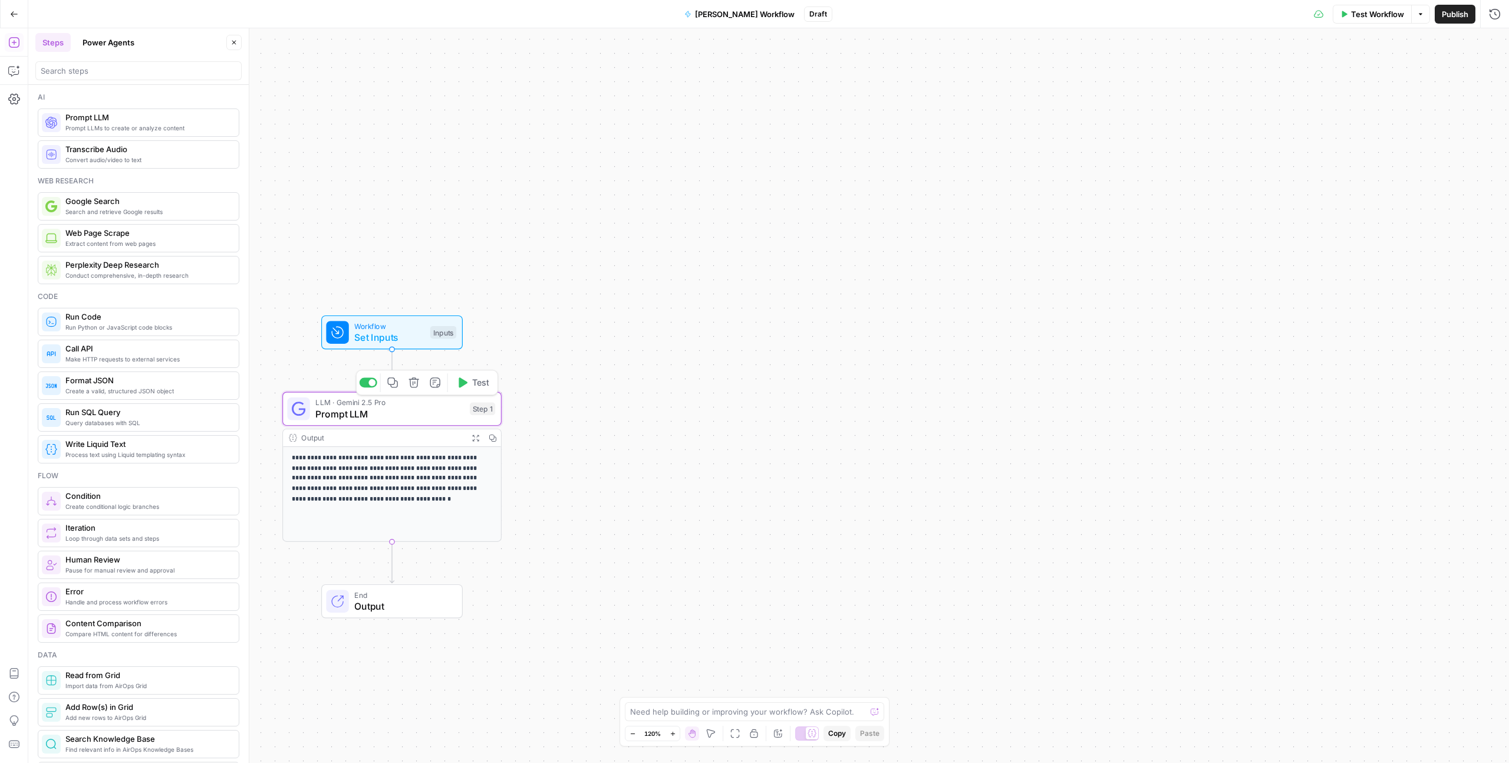
click at [396, 420] on span "Prompt LLM" at bounding box center [389, 414] width 149 height 14
click at [470, 390] on button "Test" at bounding box center [473, 382] width 44 height 18
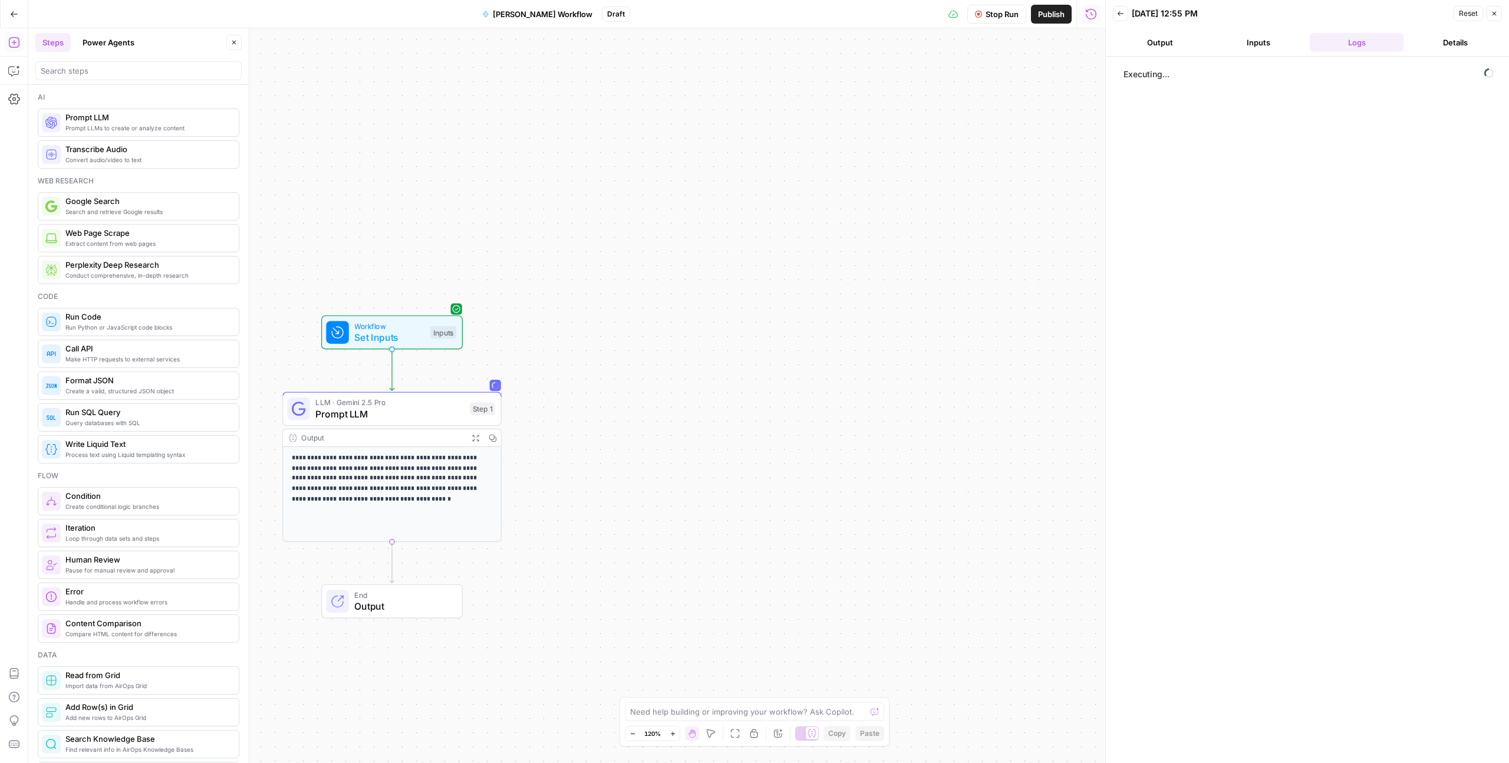
click at [755, 38] on button "Inputs" at bounding box center [1258, 42] width 94 height 19
click at [755, 42] on button "Details" at bounding box center [1455, 42] width 94 height 19
click at [755, 16] on button "Close" at bounding box center [1493, 13] width 15 height 15
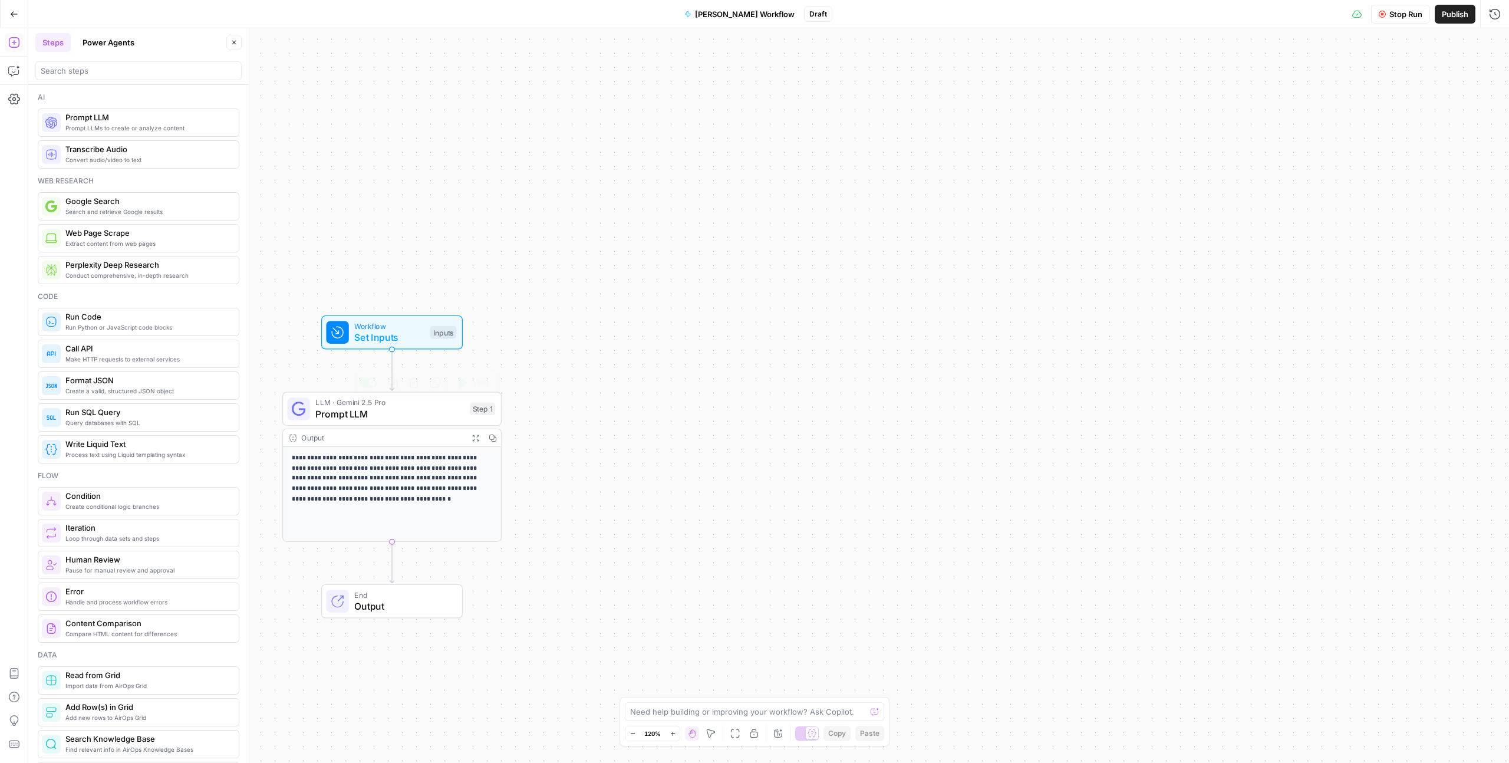
click at [482, 411] on div "Step 1" at bounding box center [482, 409] width 25 height 13
click at [428, 384] on button "Add Note" at bounding box center [435, 382] width 18 height 18
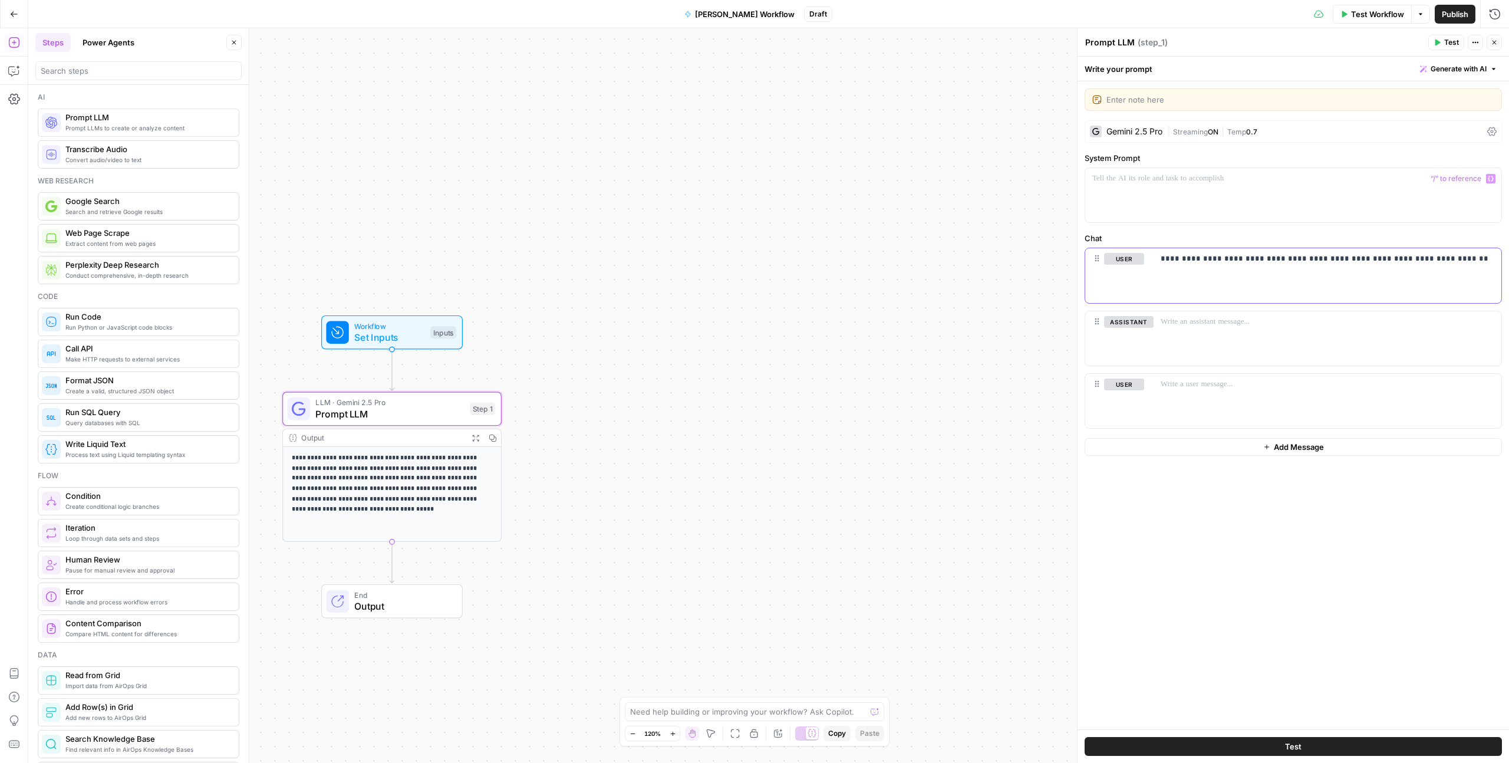
drag, startPoint x: 1196, startPoint y: 300, endPoint x: 1198, endPoint y: 293, distance: 7.5
click at [755, 301] on div "**********" at bounding box center [1327, 275] width 348 height 54
click at [755, 266] on div "**********" at bounding box center [1327, 275] width 348 height 54
click at [755, 339] on div at bounding box center [1327, 338] width 348 height 54
click at [755, 185] on div at bounding box center [1293, 195] width 416 height 54
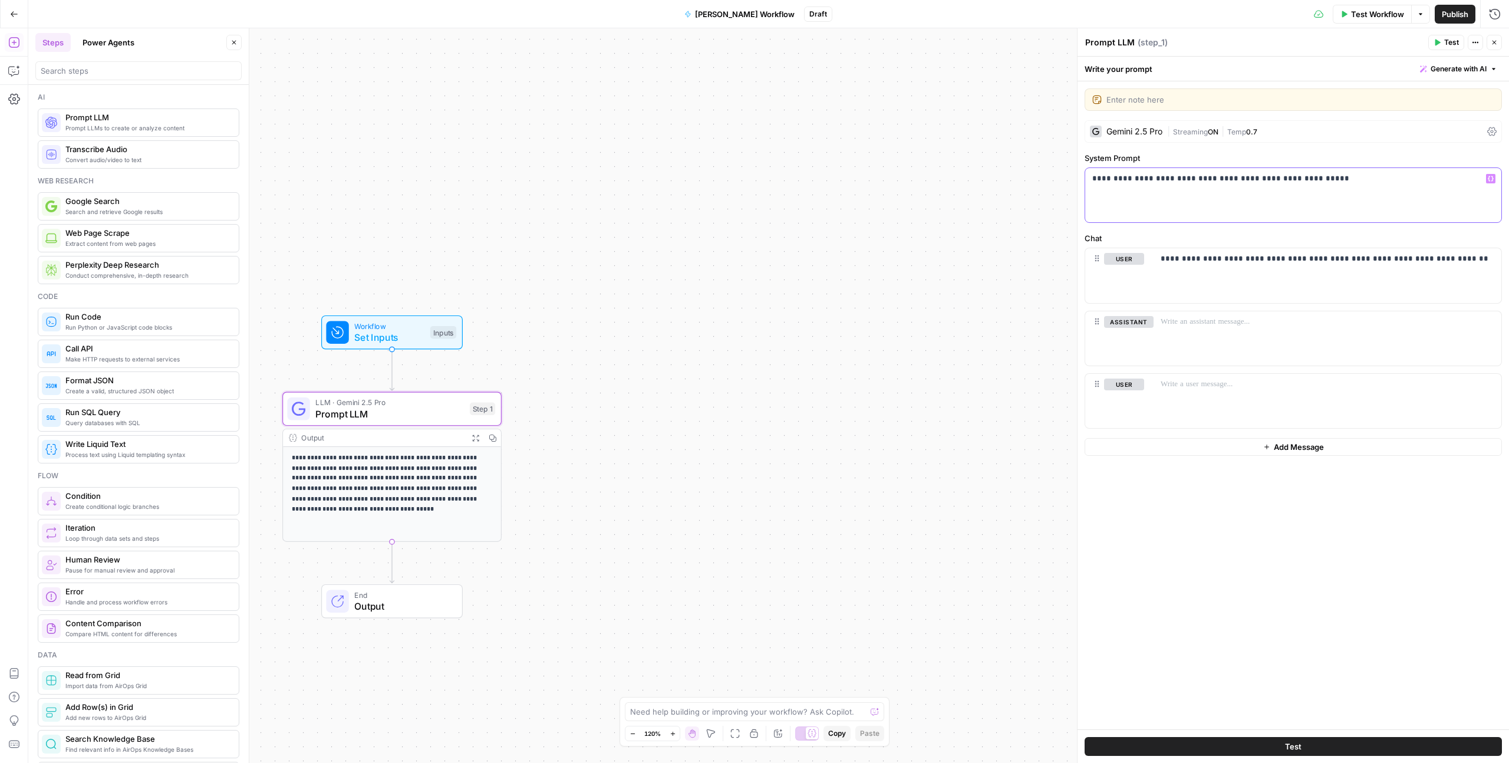
click at [755, 179] on p "**********" at bounding box center [1293, 179] width 402 height 12
click at [755, 46] on button "Test" at bounding box center [1446, 42] width 36 height 15
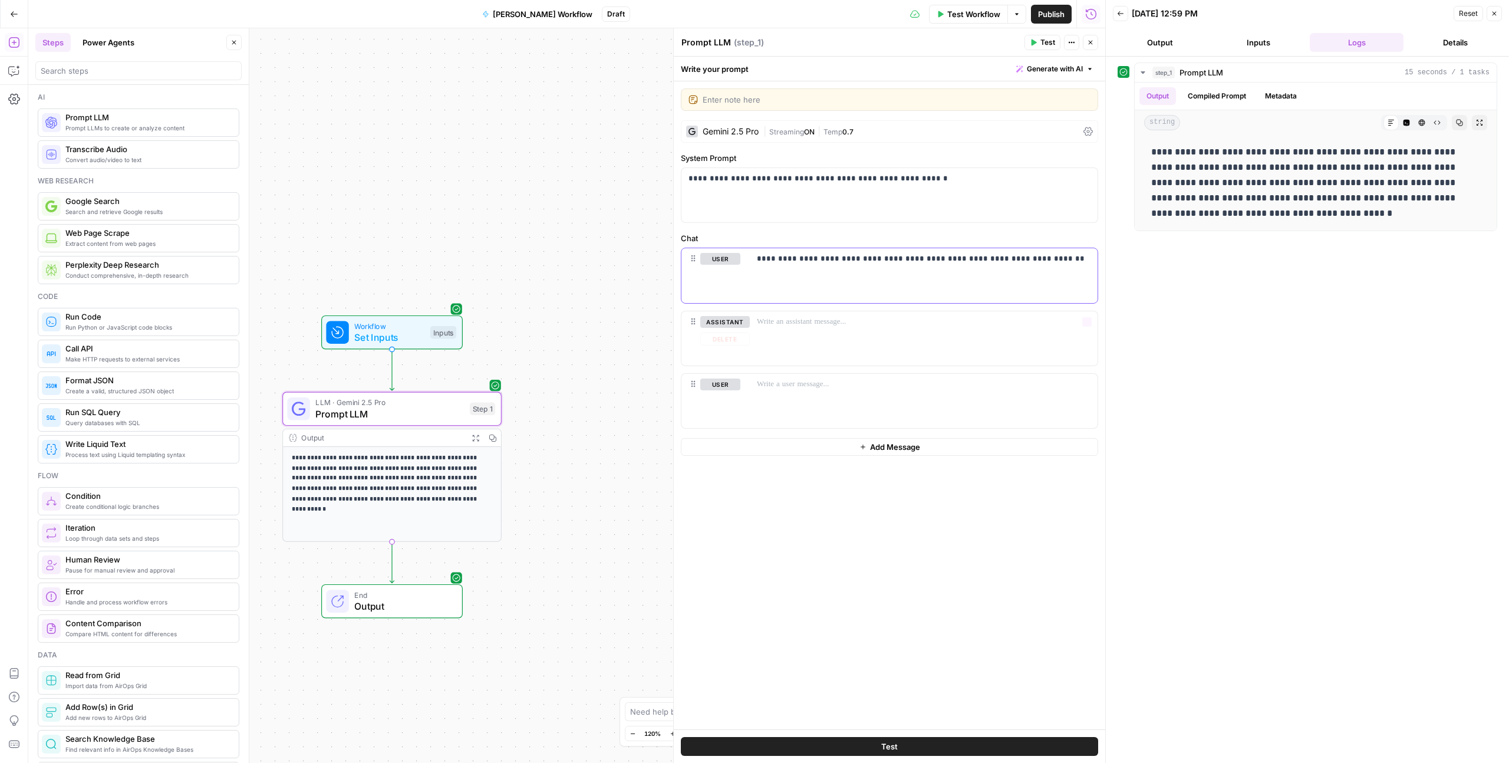
click at [755, 270] on div "**********" at bounding box center [924, 275] width 348 height 54
click at [755, 267] on div "**********" at bounding box center [924, 275] width 348 height 54
click at [755, 273] on div "**********" at bounding box center [924, 275] width 348 height 54
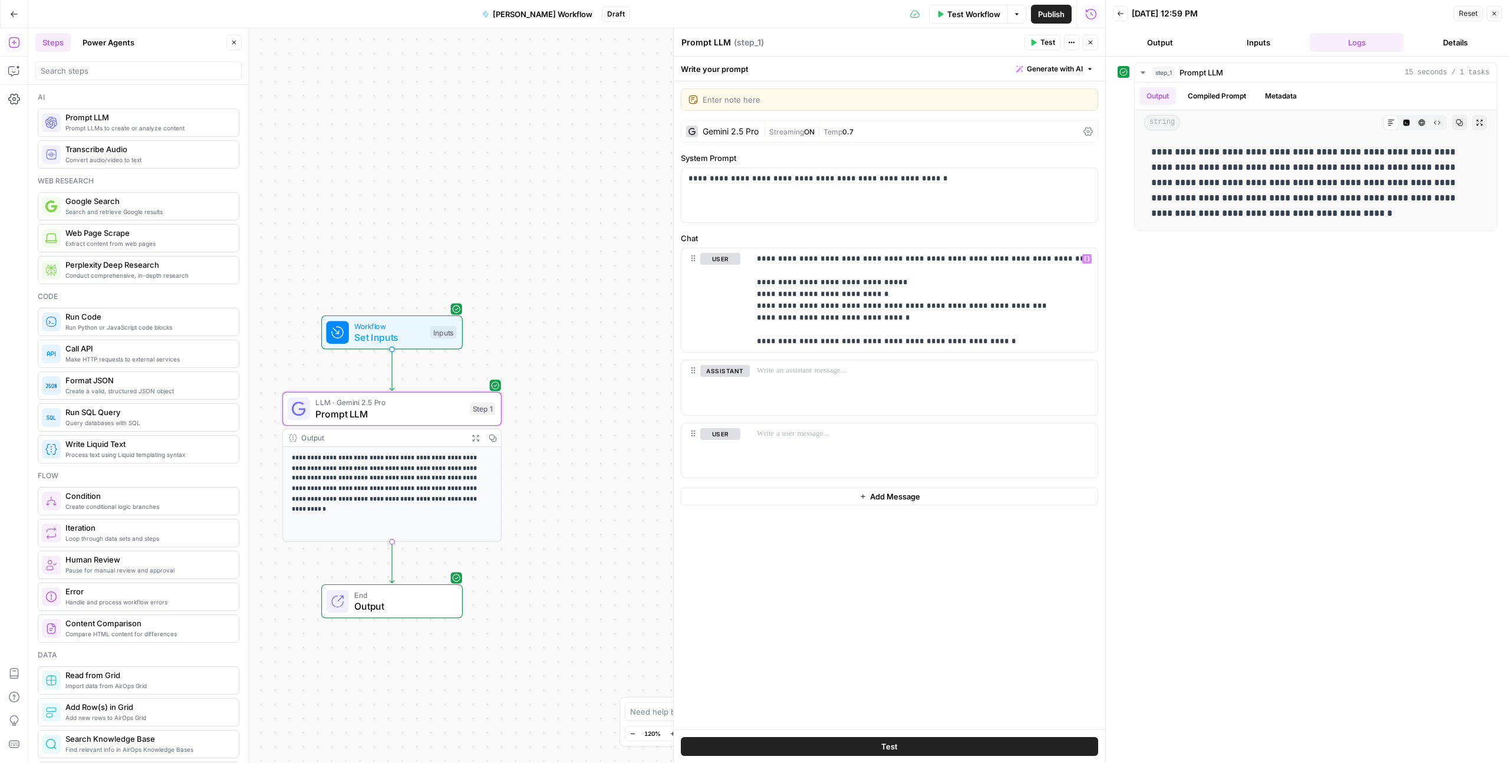
click at [755, 712] on button "Test" at bounding box center [889, 746] width 417 height 19
